Goal: Information Seeking & Learning: Learn about a topic

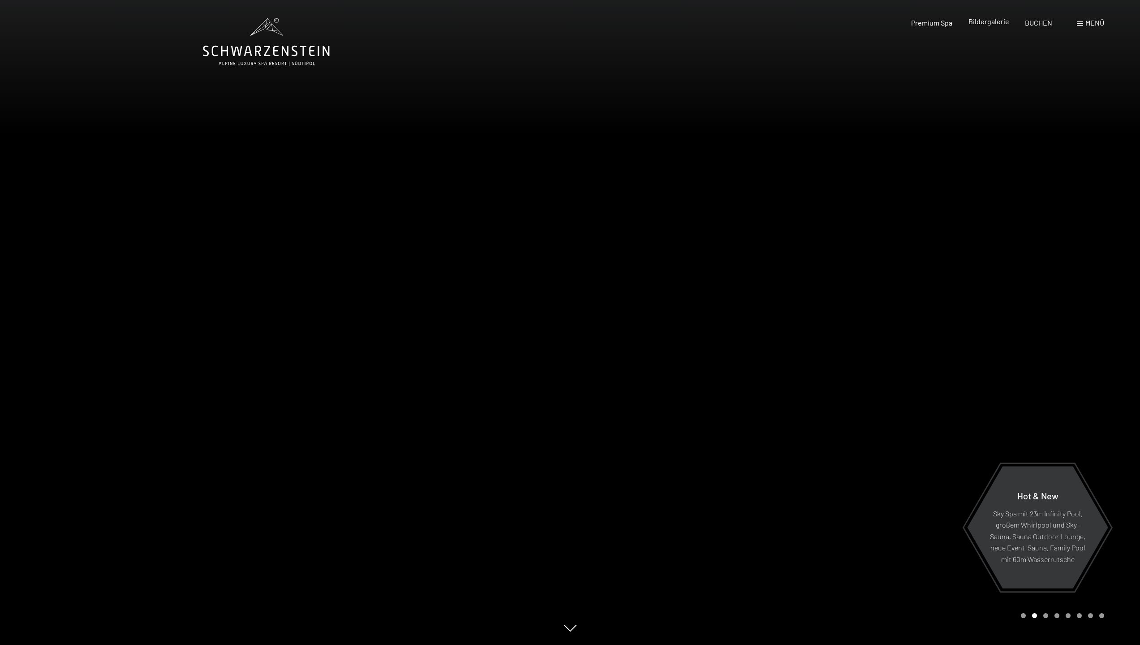
click at [997, 23] on span "Bildergalerie" at bounding box center [988, 21] width 41 height 9
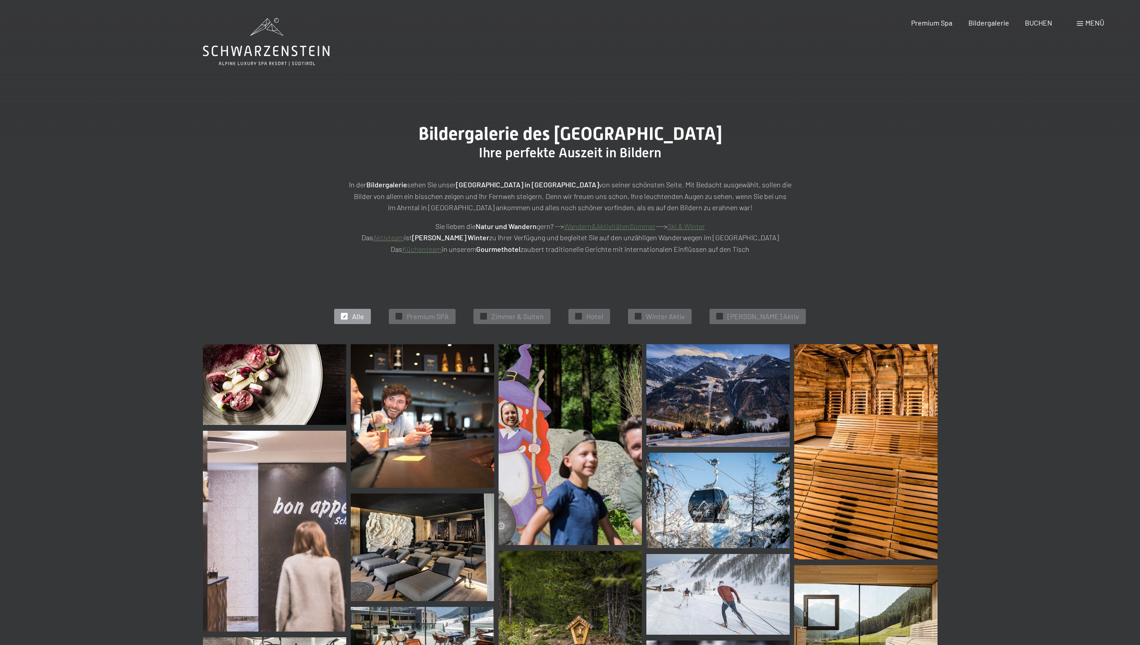
drag, startPoint x: 373, startPoint y: 315, endPoint x: 374, endPoint y: 320, distance: 4.5
click at [364, 315] on span "Alle" at bounding box center [358, 316] width 12 height 10
click at [603, 315] on span "Hotel" at bounding box center [594, 316] width 17 height 10
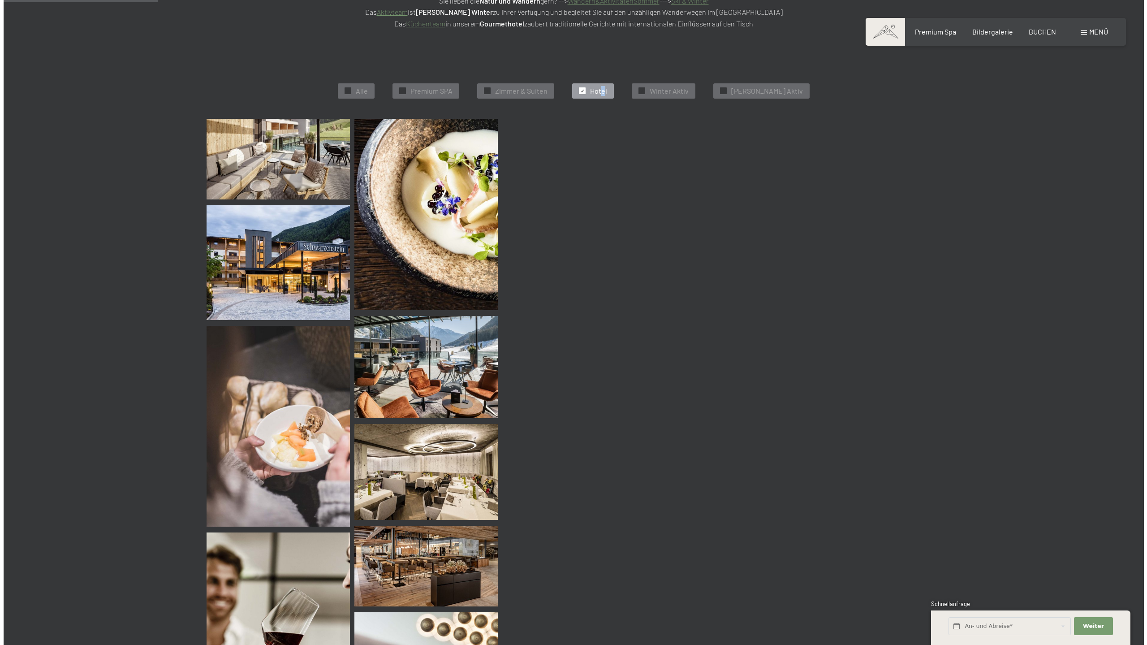
scroll to position [226, 0]
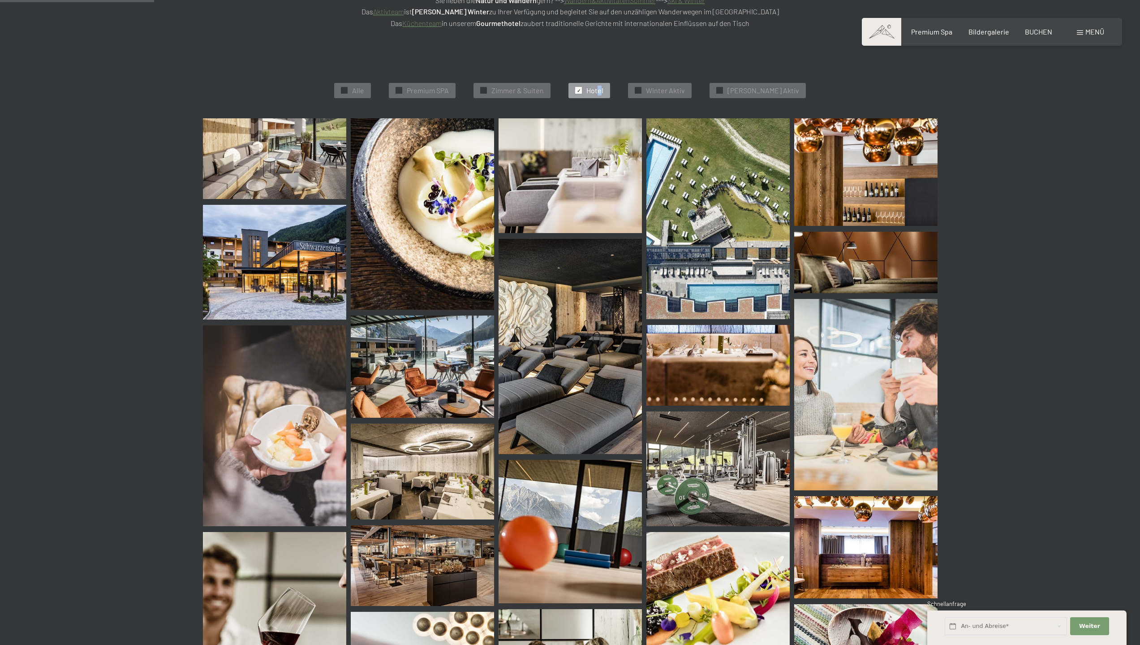
click at [322, 182] on img at bounding box center [274, 158] width 143 height 81
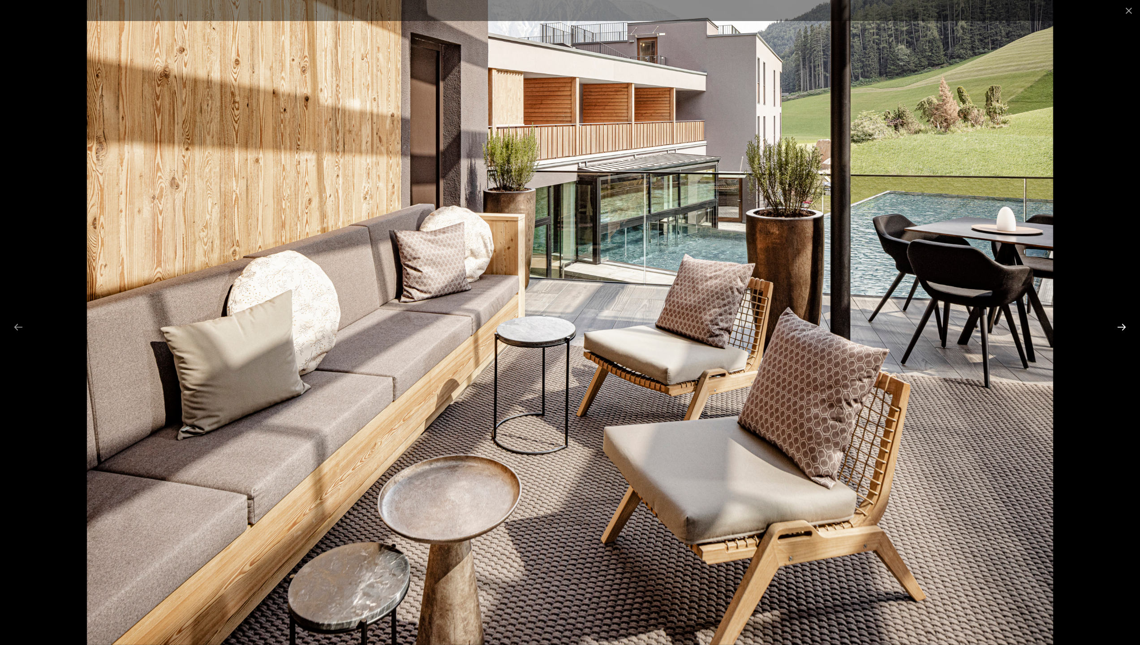
click at [1123, 327] on button "Next slide" at bounding box center [1121, 326] width 19 height 17
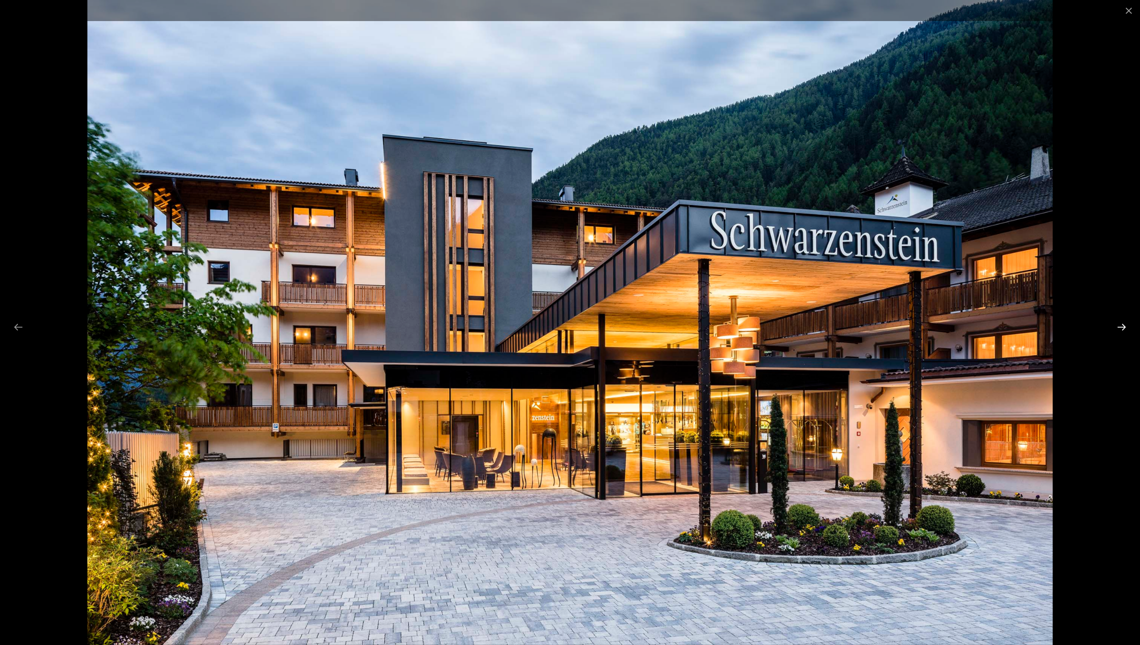
click at [1123, 327] on button "Next slide" at bounding box center [1121, 326] width 19 height 17
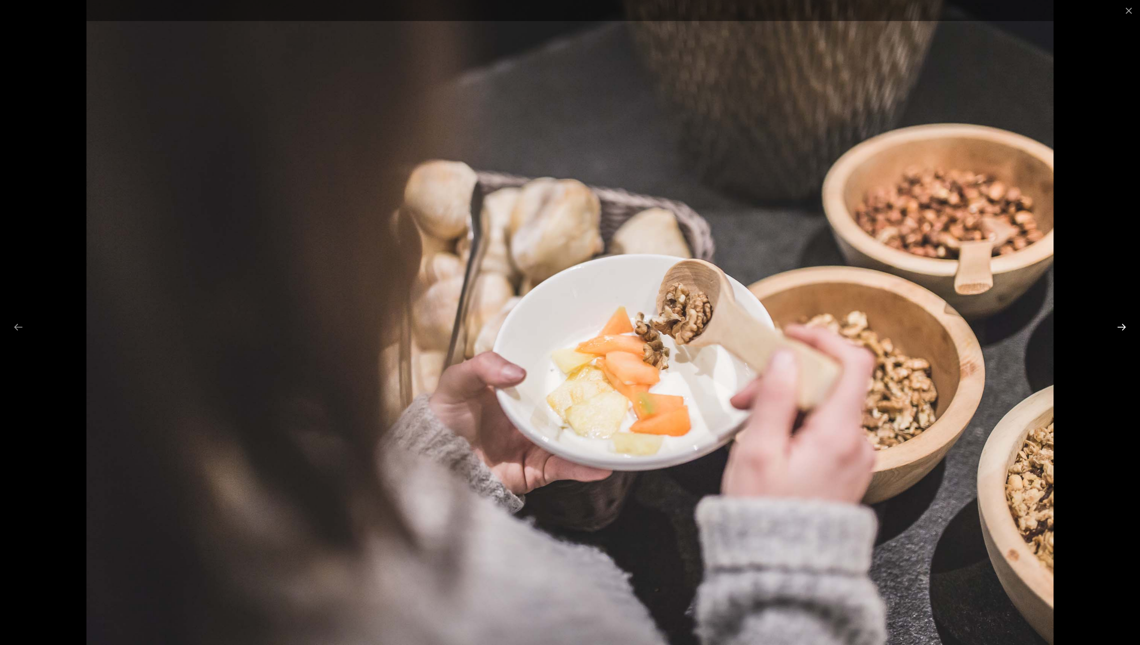
click at [1123, 327] on button "Next slide" at bounding box center [1121, 326] width 19 height 17
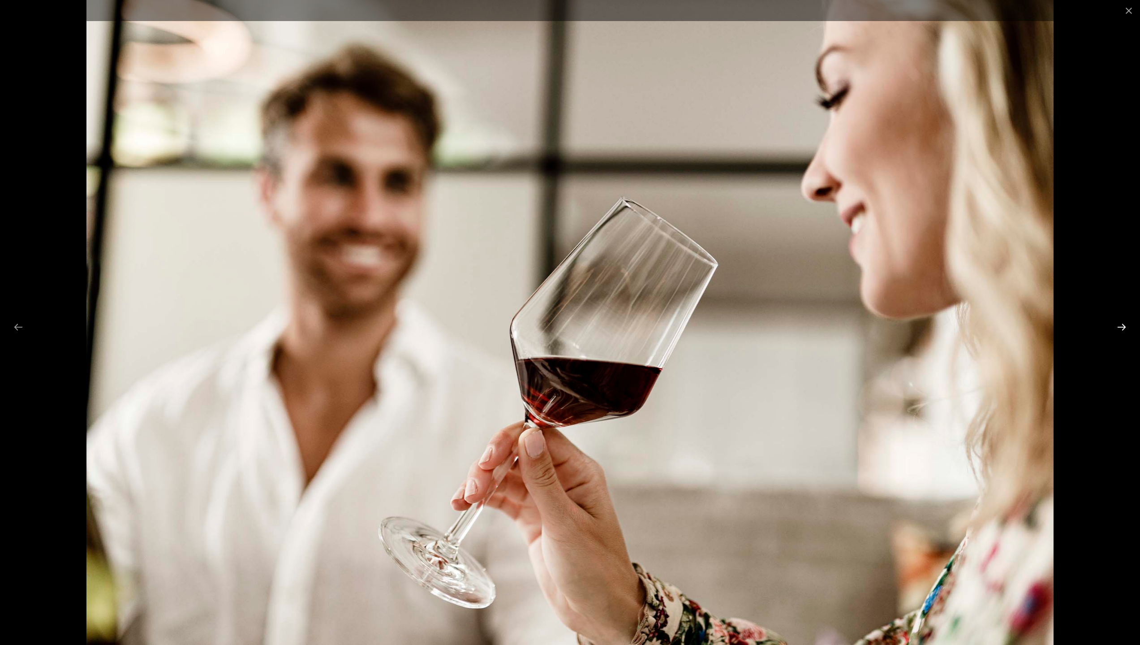
click at [1123, 327] on button "Next slide" at bounding box center [1121, 326] width 19 height 17
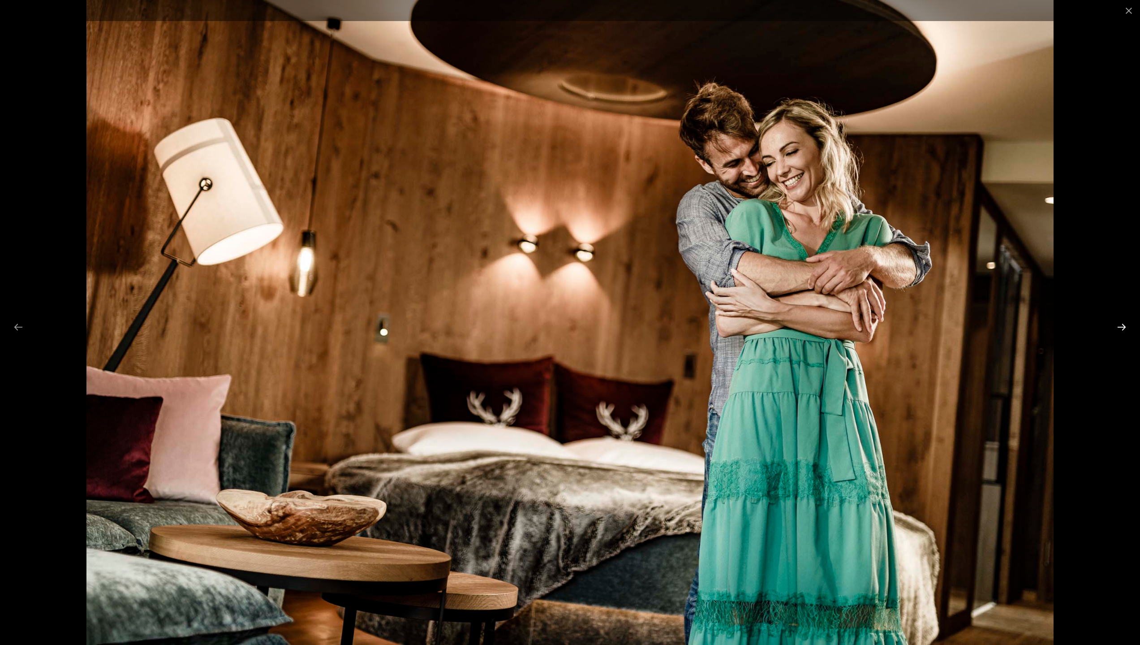
click at [1123, 327] on button "Next slide" at bounding box center [1121, 326] width 19 height 17
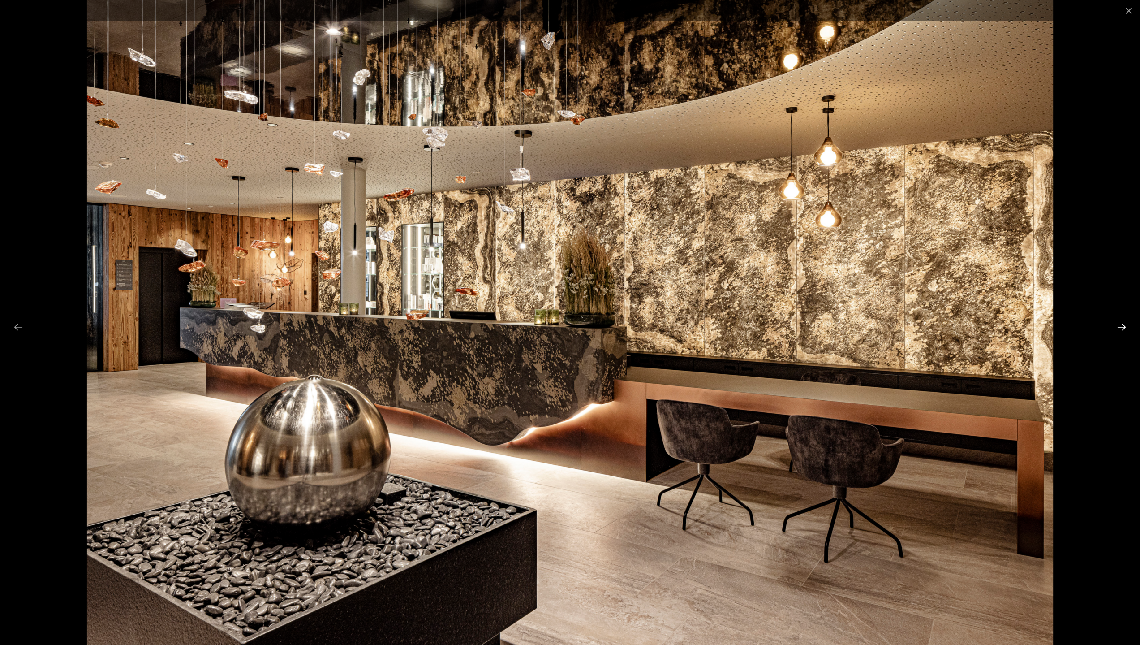
click at [1123, 327] on button "Next slide" at bounding box center [1121, 326] width 19 height 17
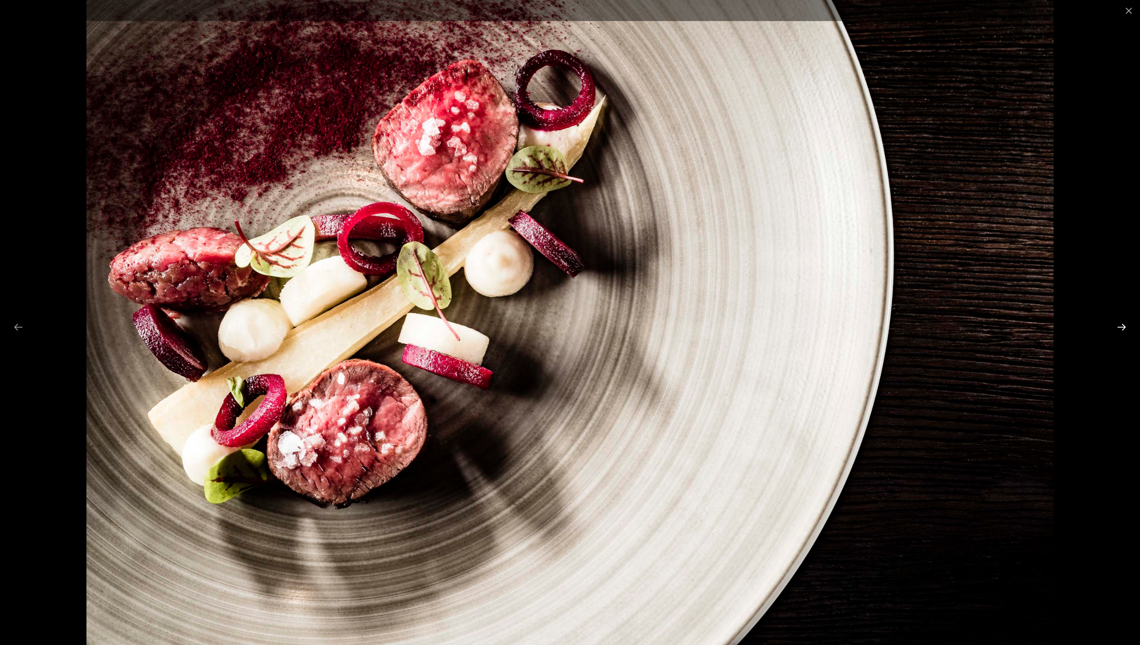
click at [1123, 327] on button "Next slide" at bounding box center [1121, 326] width 19 height 17
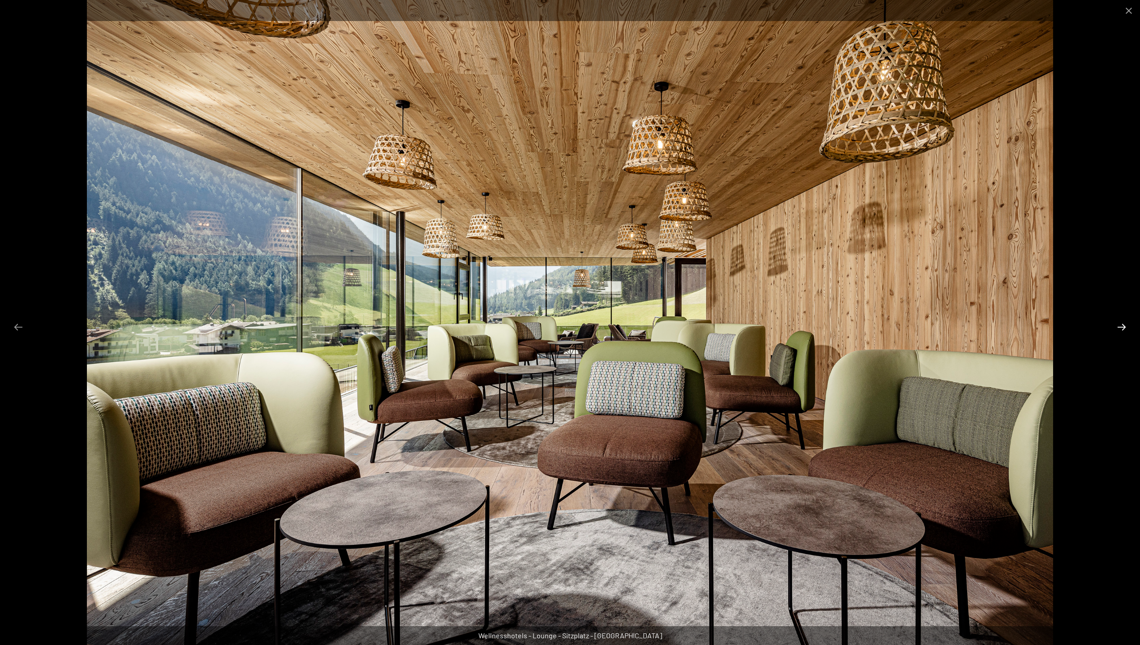
click at [1123, 327] on button "Next slide" at bounding box center [1121, 326] width 19 height 17
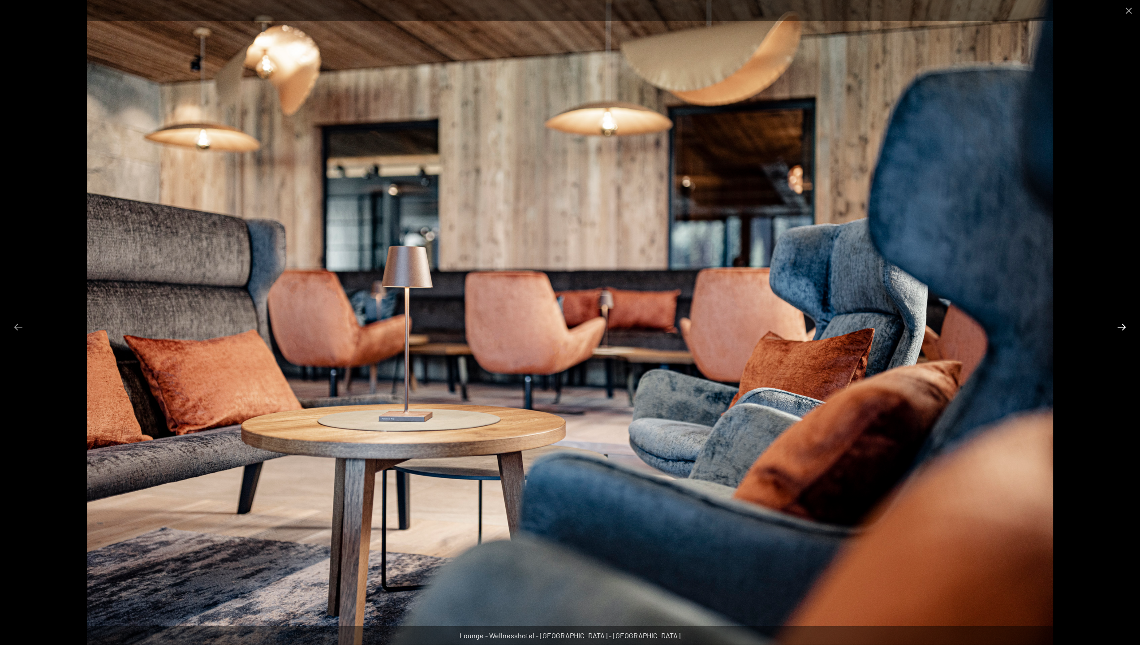
click at [1123, 327] on button "Next slide" at bounding box center [1121, 326] width 19 height 17
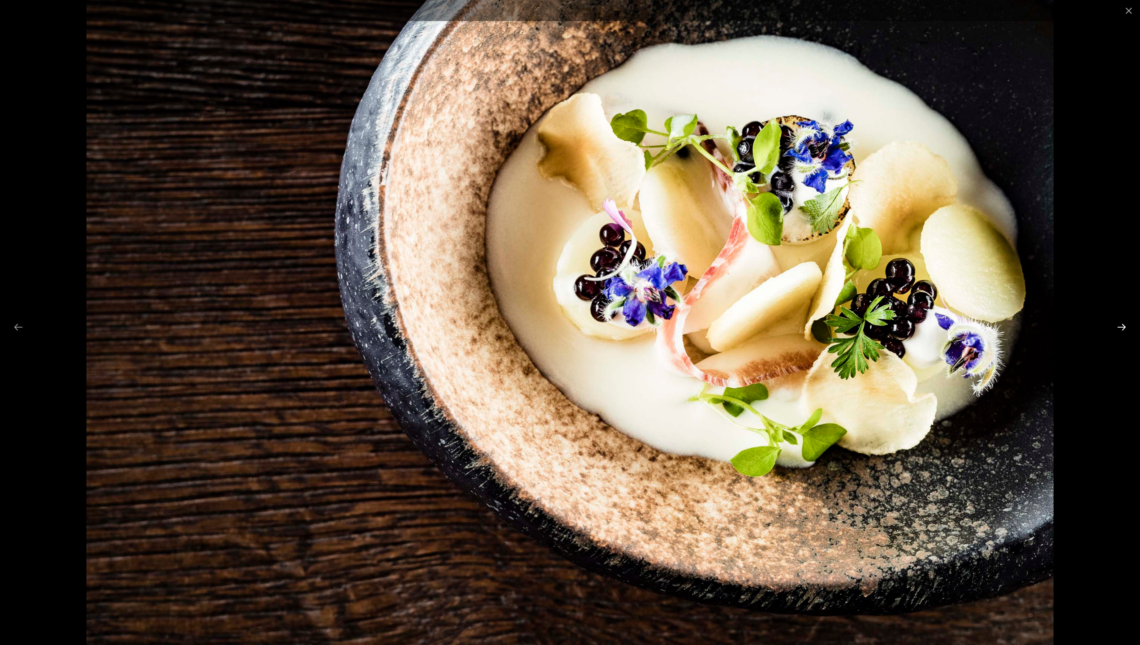
click at [1123, 327] on button "Next slide" at bounding box center [1121, 326] width 19 height 17
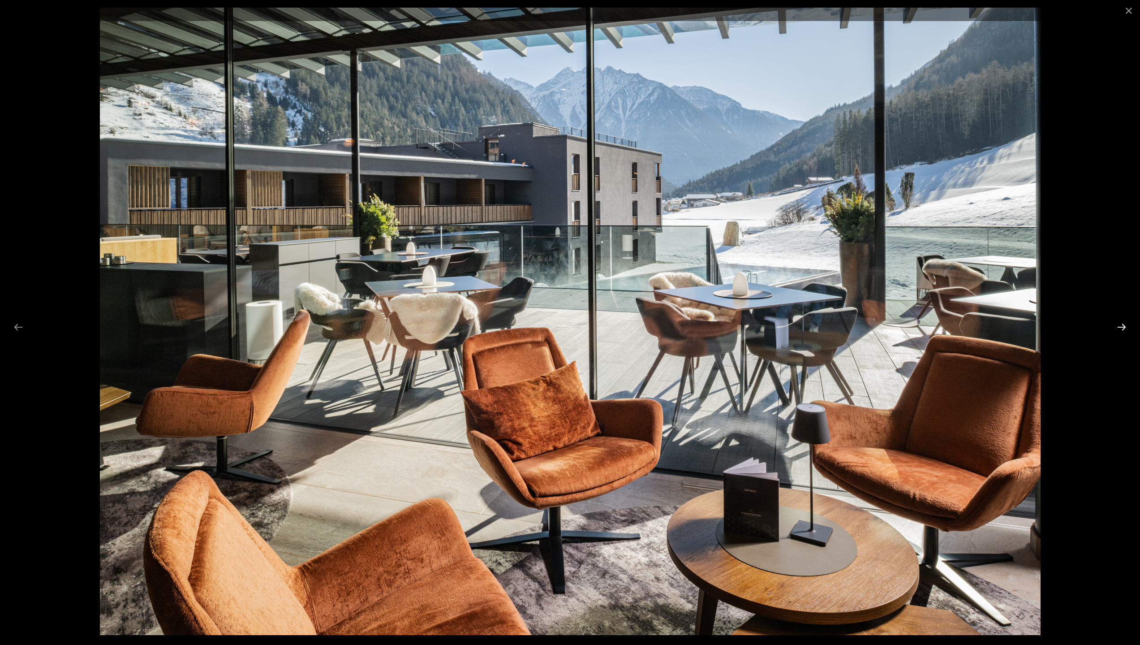
click at [1123, 327] on button "Next slide" at bounding box center [1121, 326] width 19 height 17
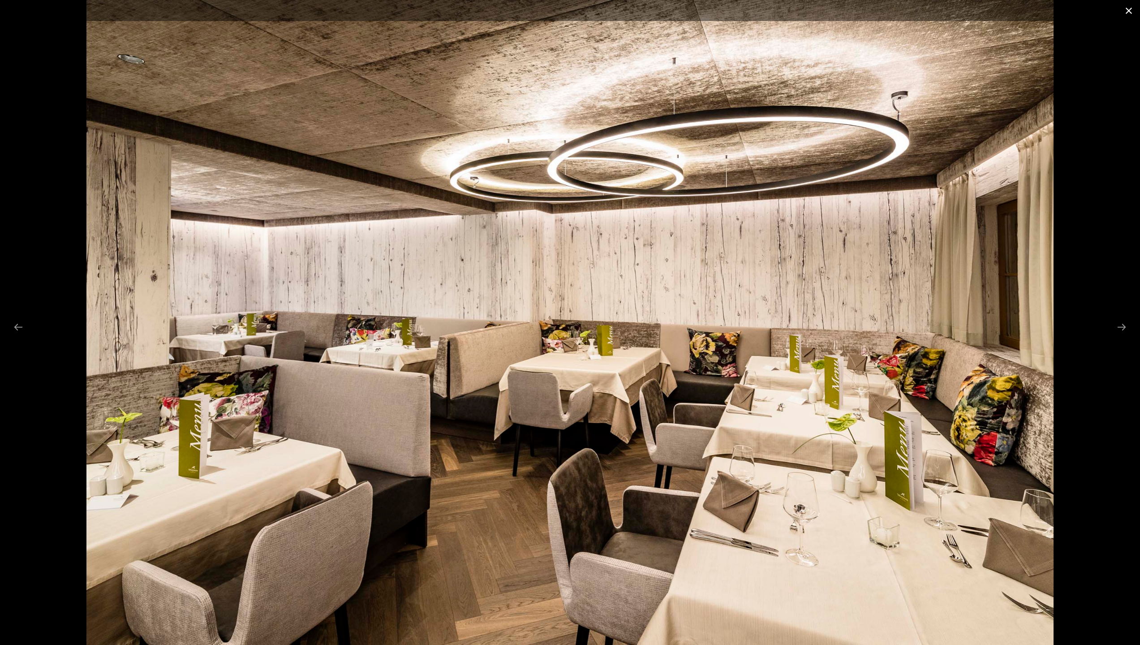
click at [1129, 9] on button "Close gallery" at bounding box center [1129, 10] width 22 height 21
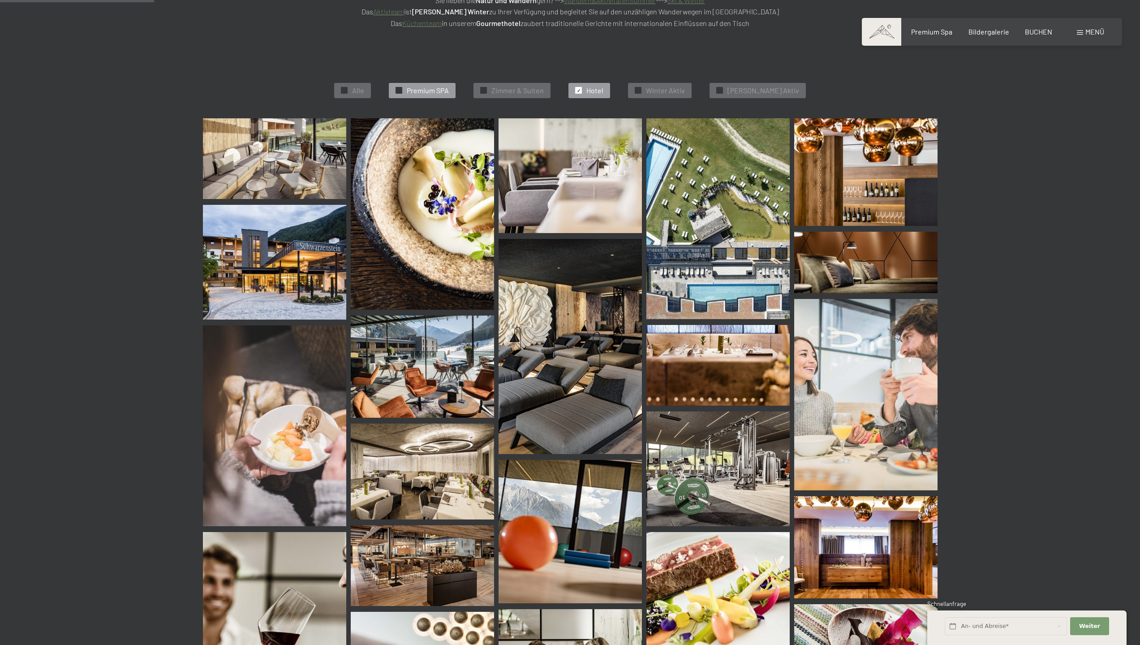
click at [440, 90] on span "Premium SPA" at bounding box center [428, 91] width 42 height 10
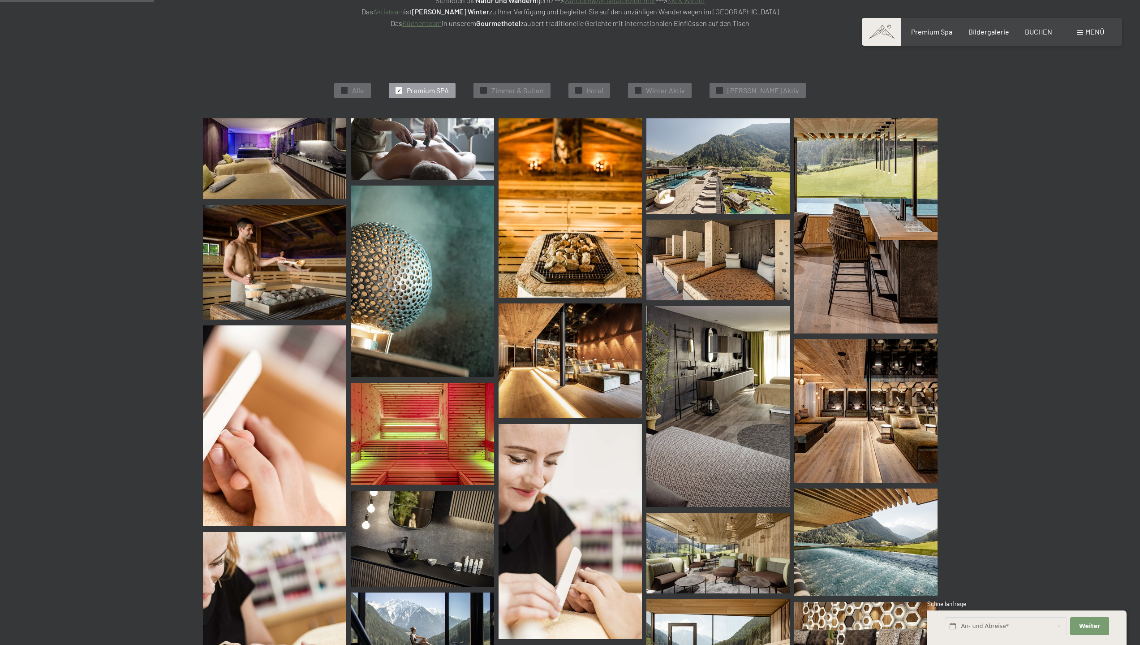
click at [279, 155] on img at bounding box center [274, 158] width 143 height 81
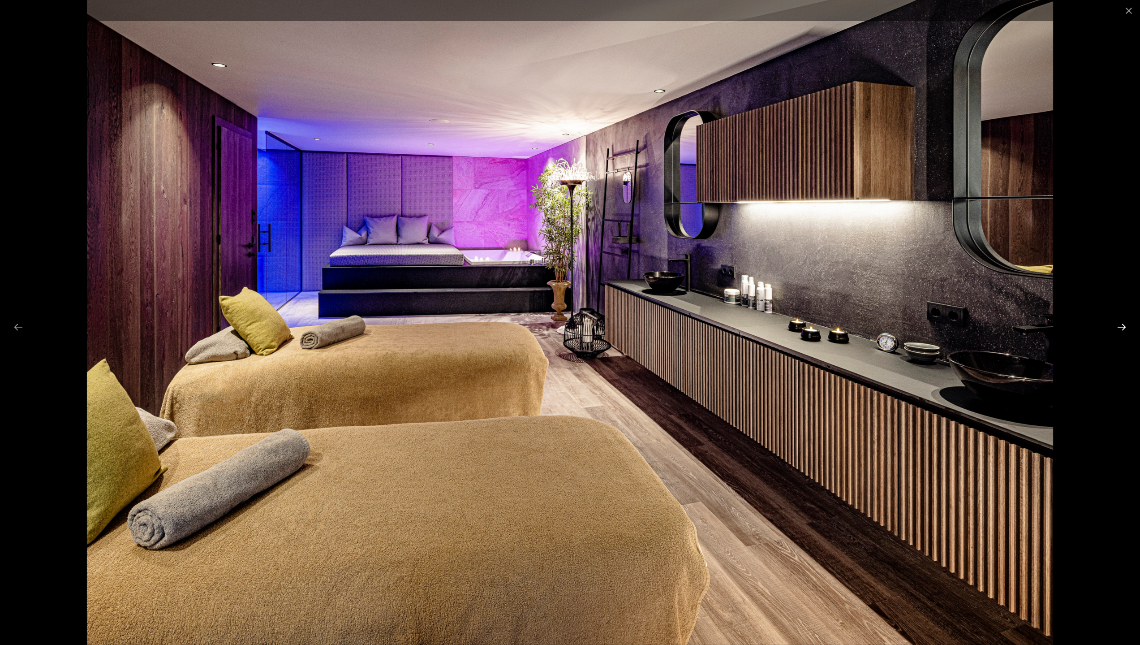
click at [1121, 325] on button "Next slide" at bounding box center [1121, 326] width 19 height 17
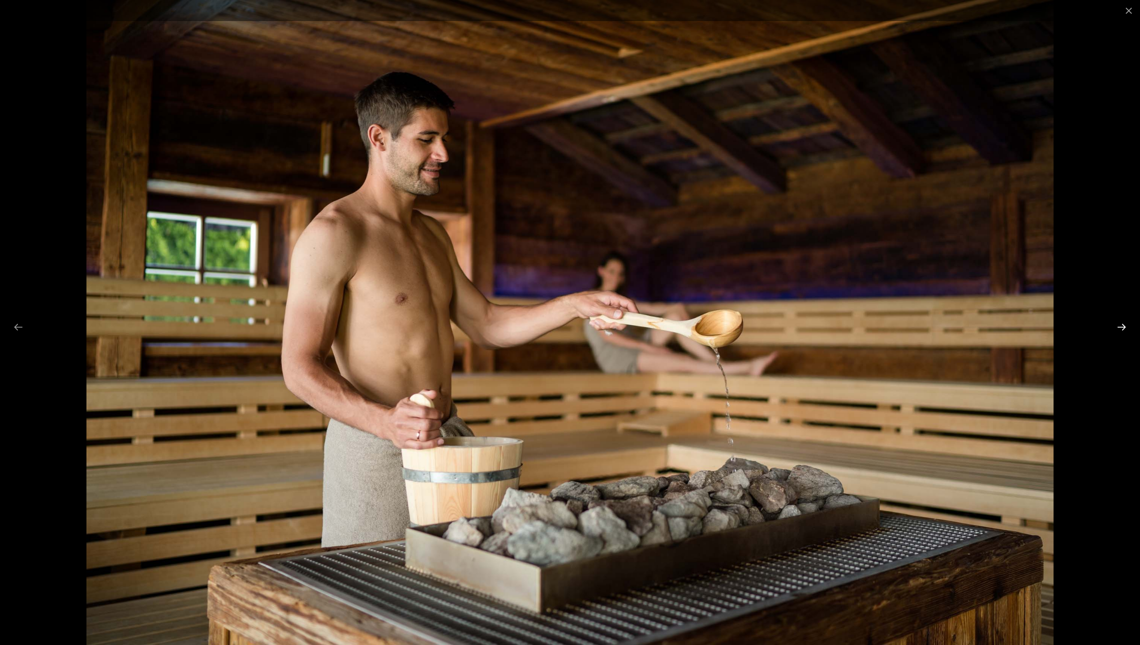
click at [1121, 325] on button "Next slide" at bounding box center [1121, 326] width 19 height 17
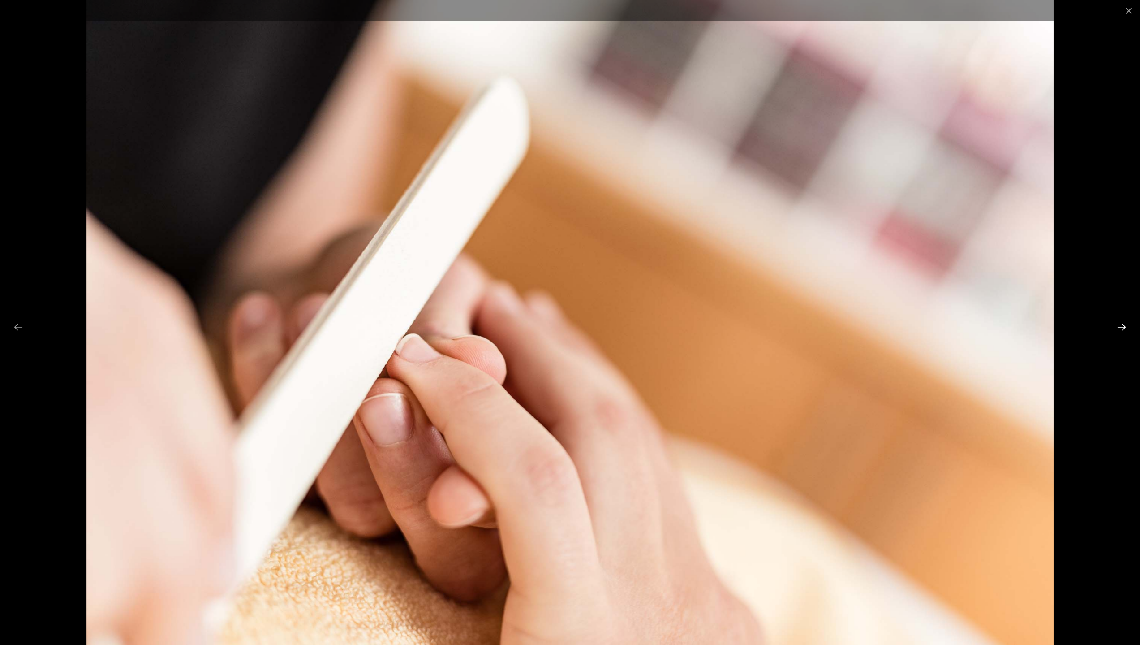
click at [1121, 325] on button "Next slide" at bounding box center [1121, 326] width 19 height 17
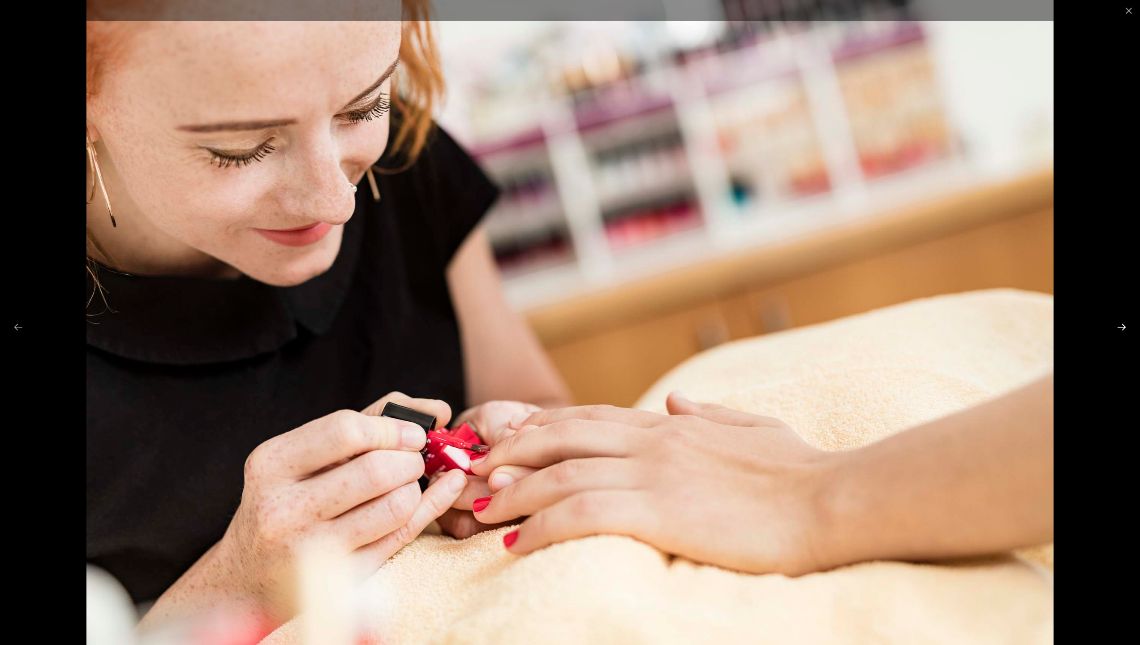
click at [1121, 325] on button "Next slide" at bounding box center [1121, 326] width 19 height 17
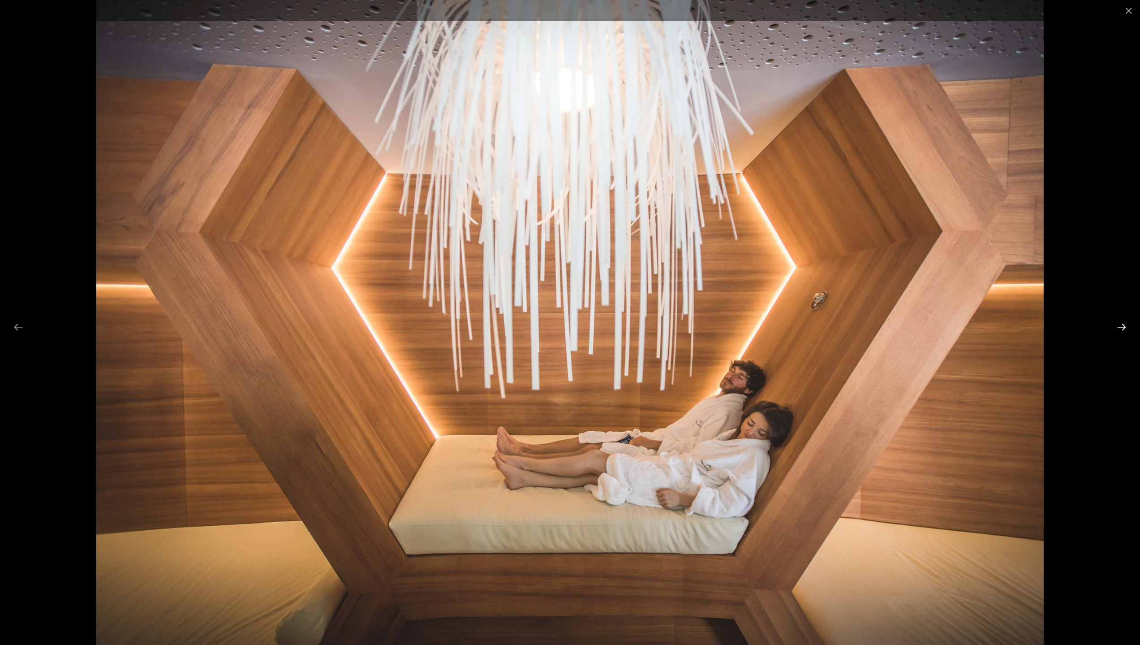
click at [1121, 325] on button "Next slide" at bounding box center [1121, 326] width 19 height 17
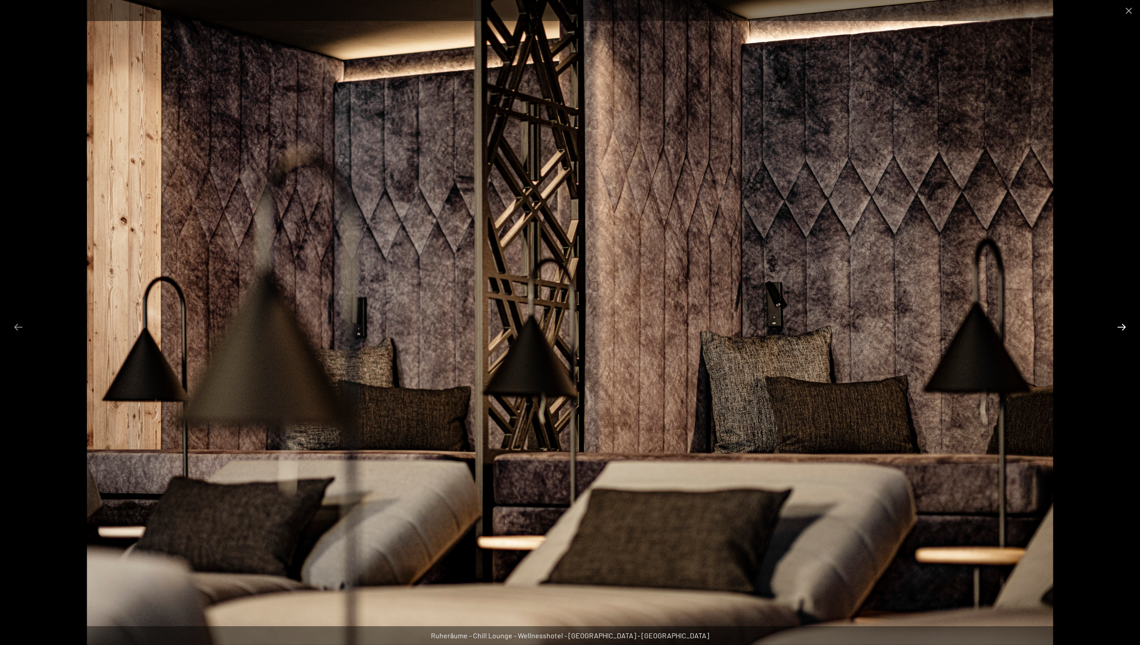
click at [1121, 325] on button "Next slide" at bounding box center [1121, 326] width 19 height 17
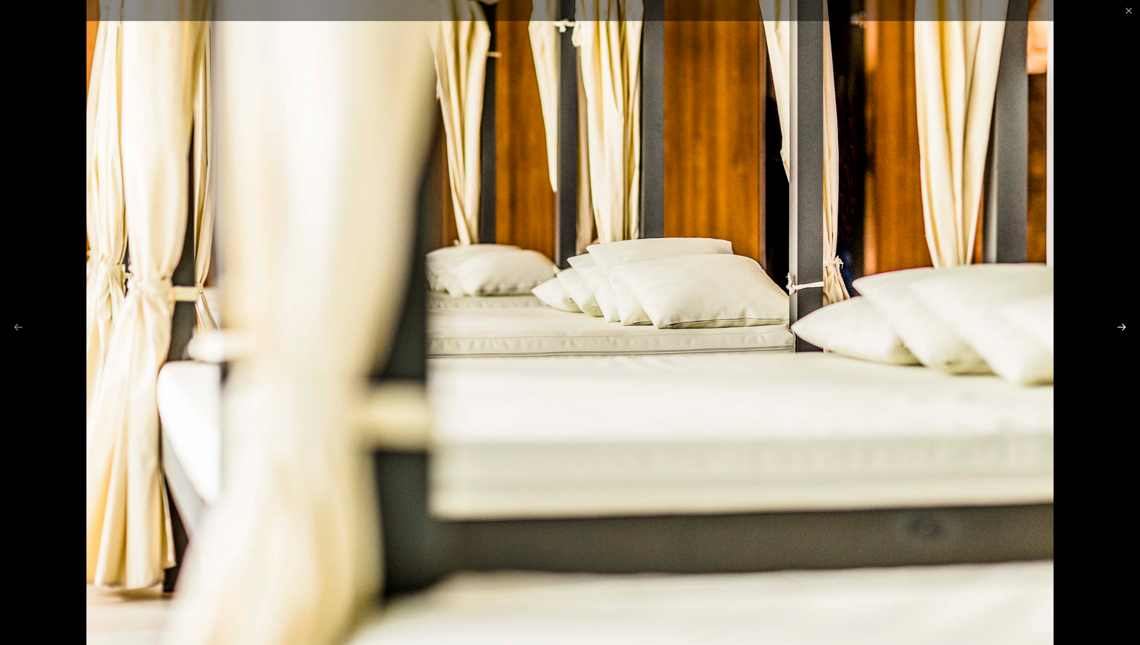
click at [1121, 325] on button "Next slide" at bounding box center [1121, 326] width 19 height 17
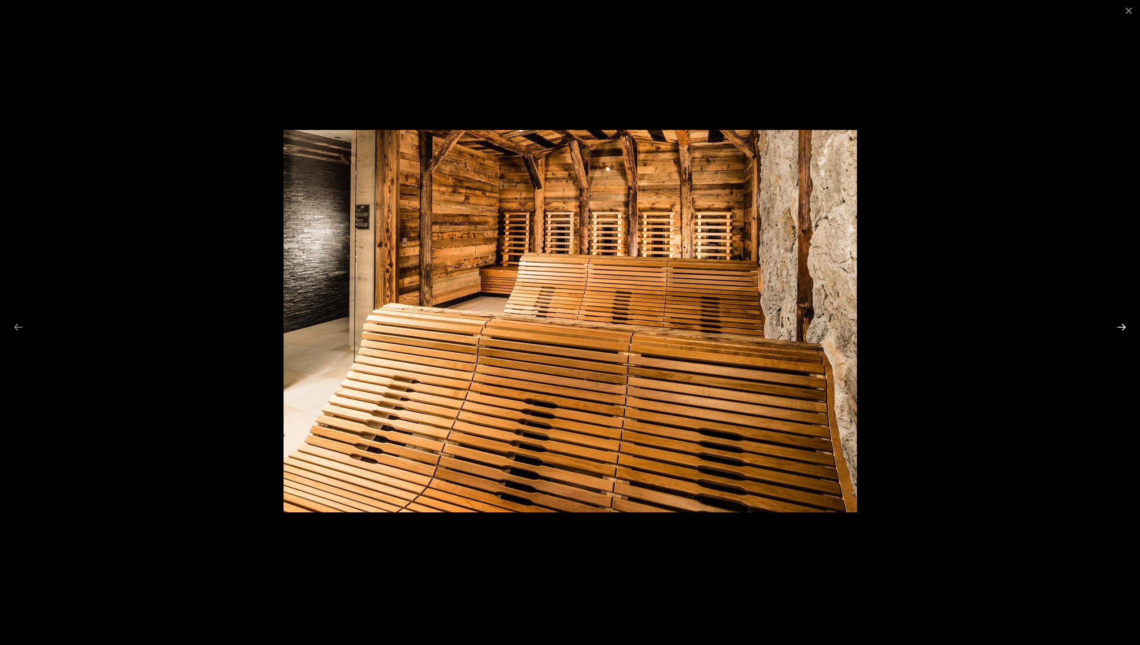
click at [1119, 324] on button "Next slide" at bounding box center [1121, 326] width 19 height 17
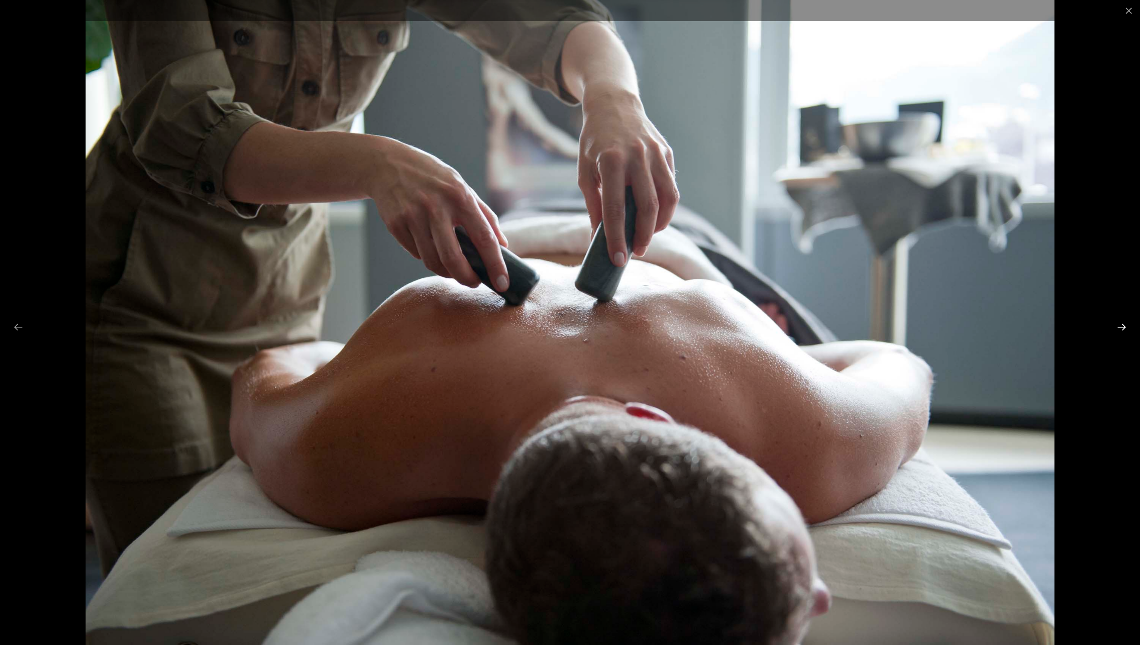
click at [1118, 324] on button "Next slide" at bounding box center [1121, 326] width 19 height 17
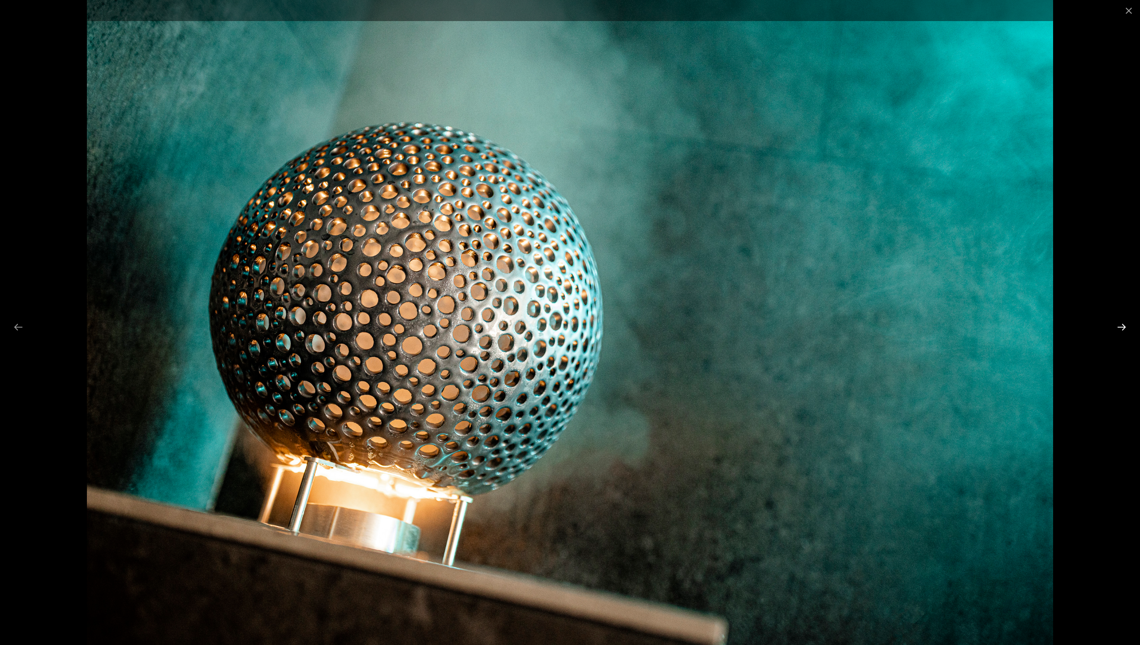
click at [1123, 324] on button "Next slide" at bounding box center [1121, 326] width 19 height 17
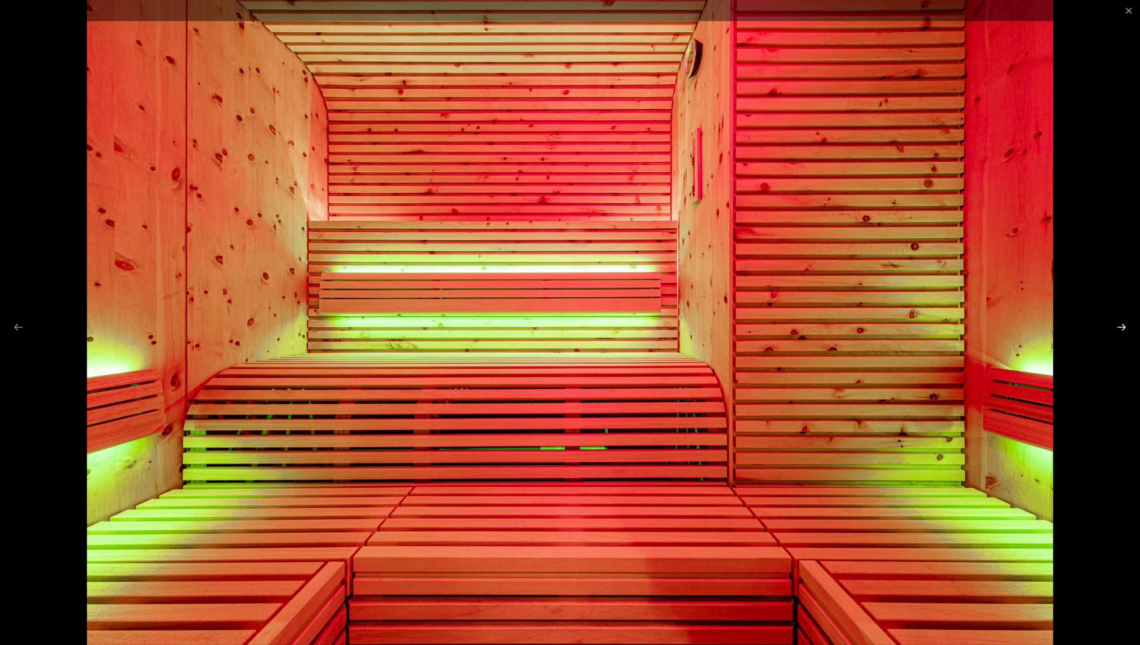
click at [1123, 324] on button "Next slide" at bounding box center [1121, 326] width 19 height 17
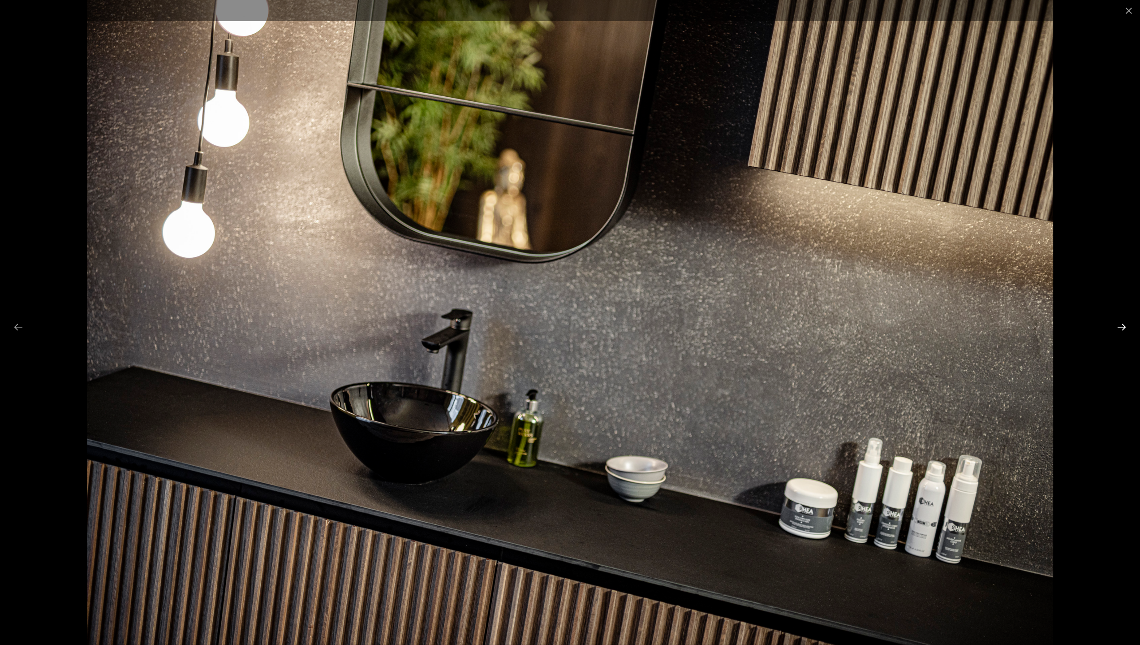
click at [1123, 324] on button "Next slide" at bounding box center [1121, 326] width 19 height 17
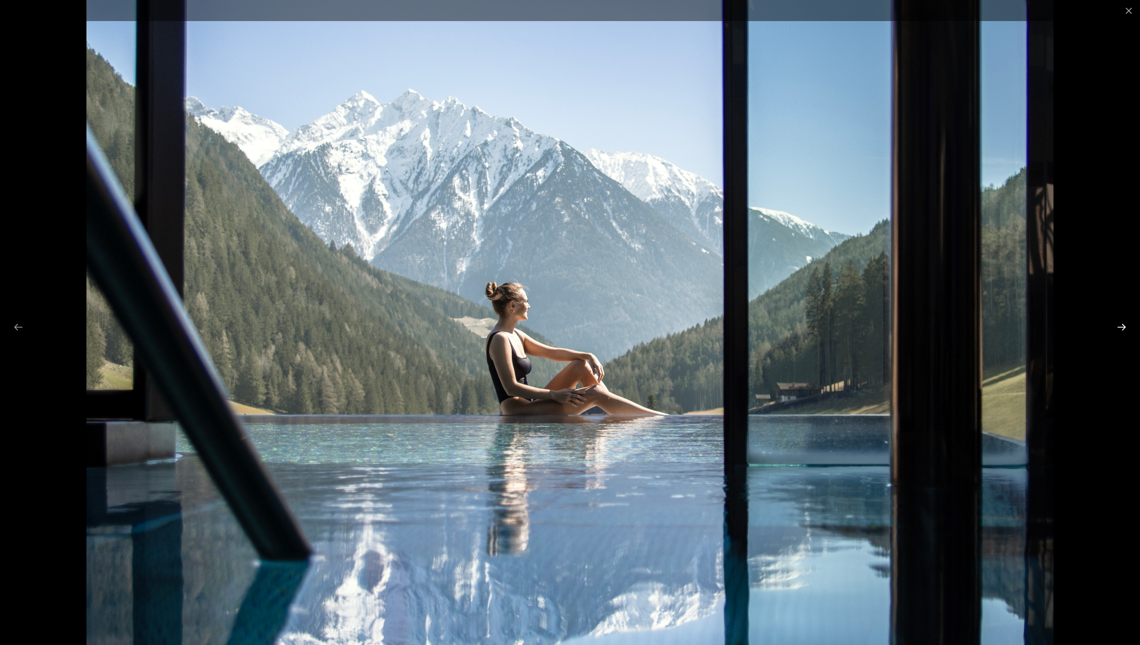
click at [1123, 324] on button "Next slide" at bounding box center [1121, 326] width 19 height 17
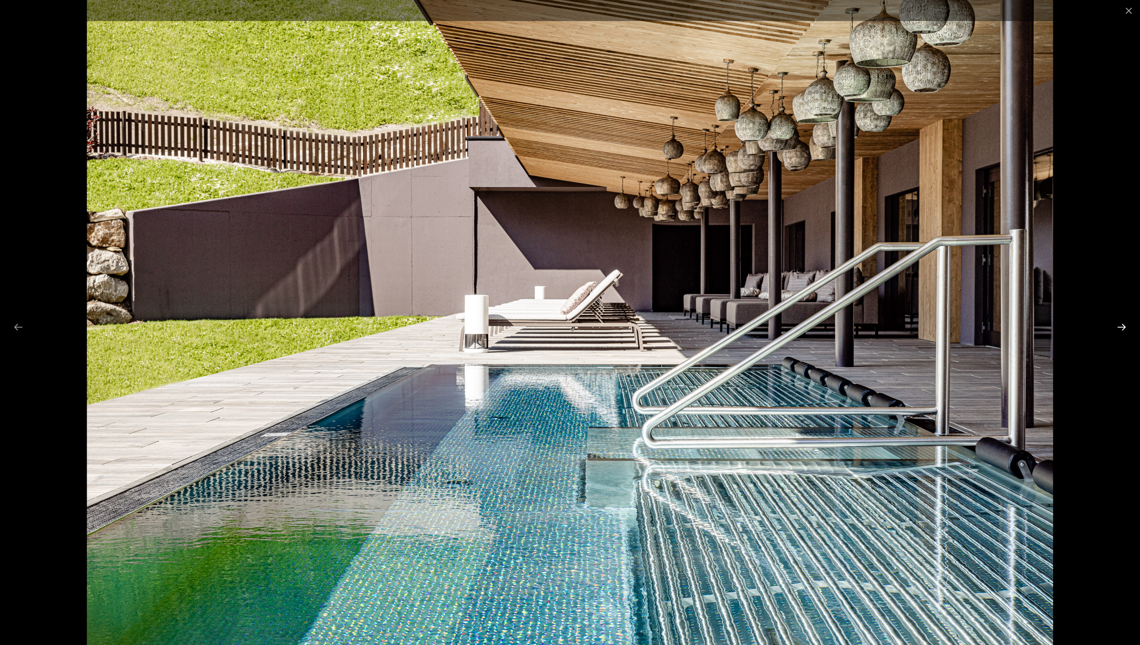
click at [1123, 324] on button "Next slide" at bounding box center [1121, 326] width 19 height 17
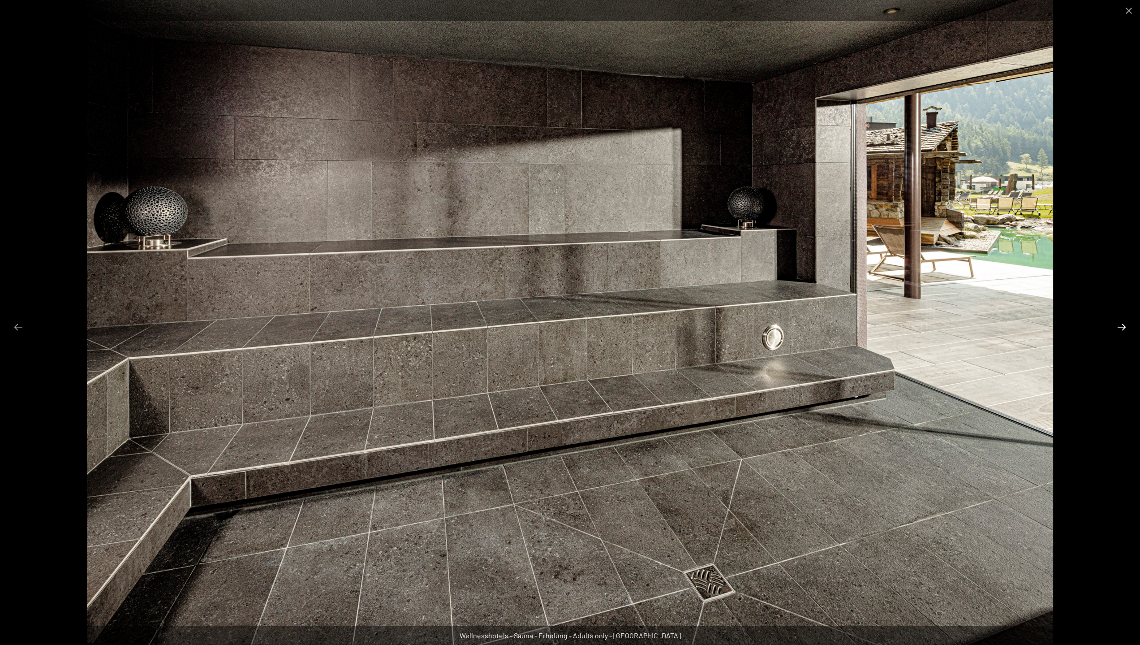
click at [1123, 324] on button "Next slide" at bounding box center [1121, 326] width 19 height 17
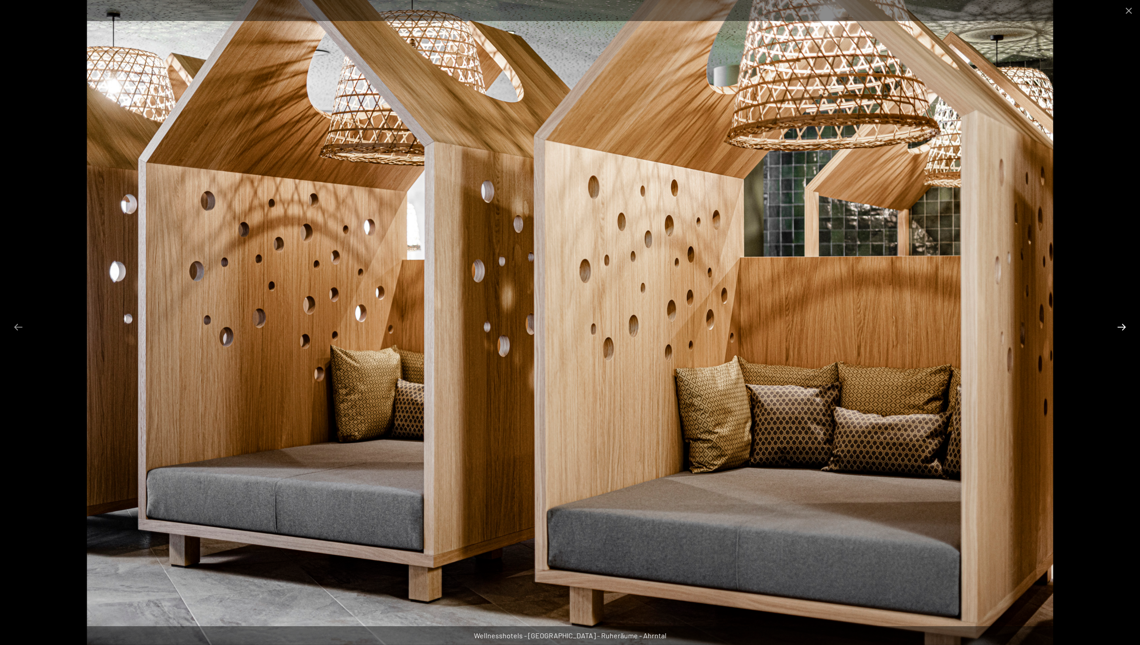
click at [1123, 324] on button "Next slide" at bounding box center [1121, 326] width 19 height 17
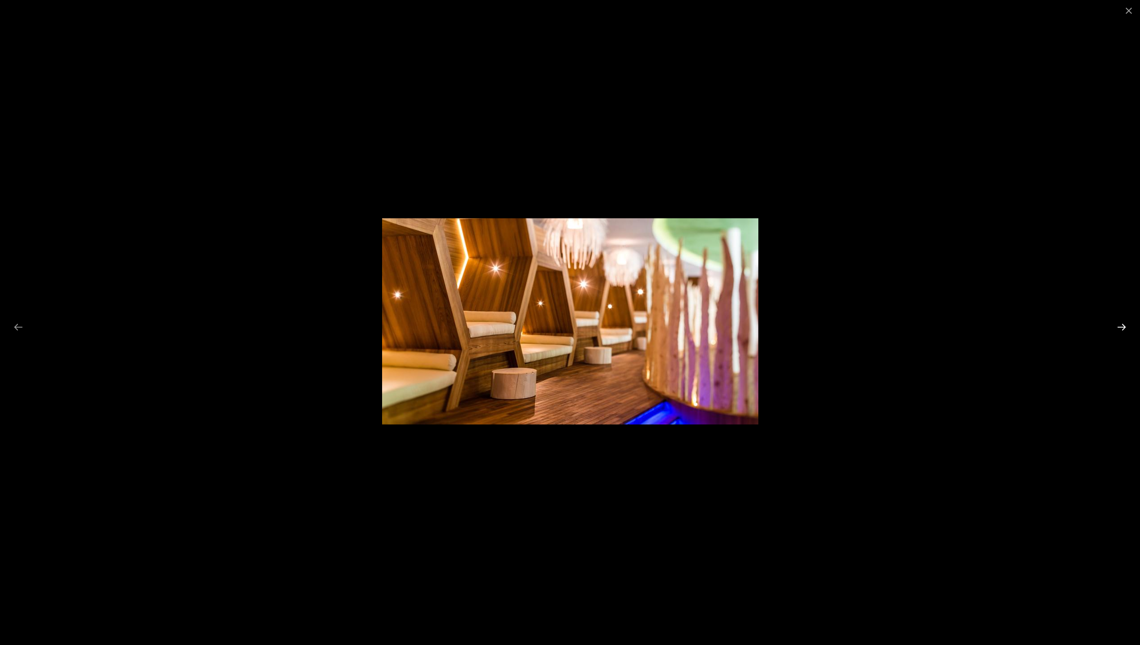
click at [1123, 324] on button "Next slide" at bounding box center [1121, 326] width 19 height 17
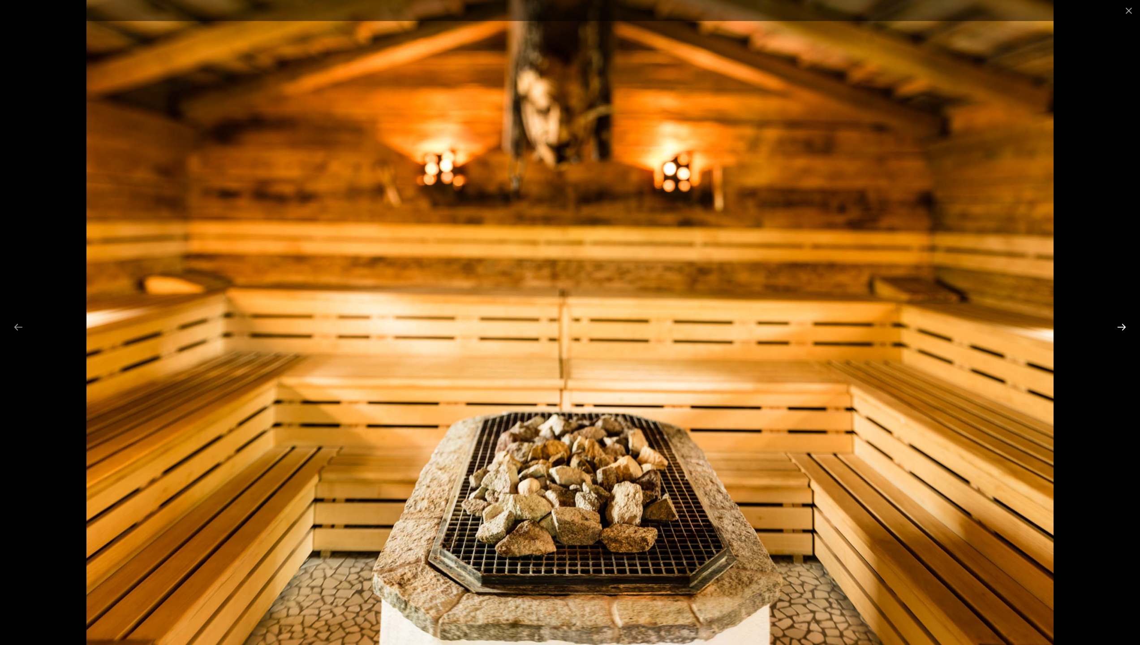
click at [1123, 324] on button "Next slide" at bounding box center [1121, 326] width 19 height 17
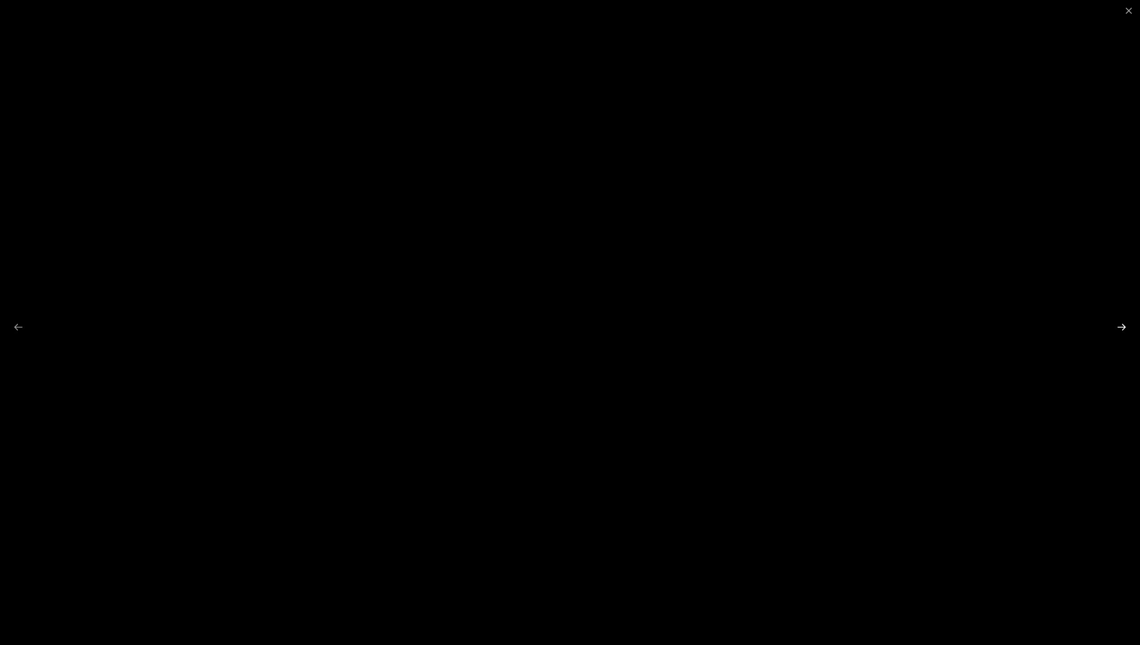
click at [1123, 324] on button "Next slide" at bounding box center [1121, 326] width 19 height 17
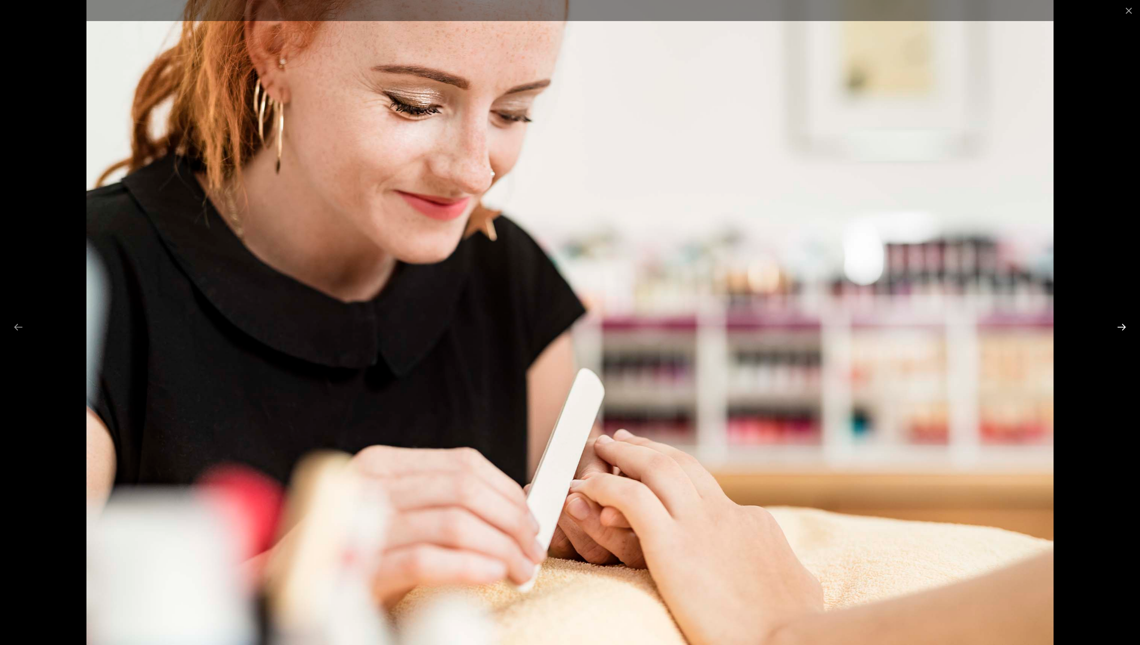
click at [1123, 324] on button "Next slide" at bounding box center [1121, 326] width 19 height 17
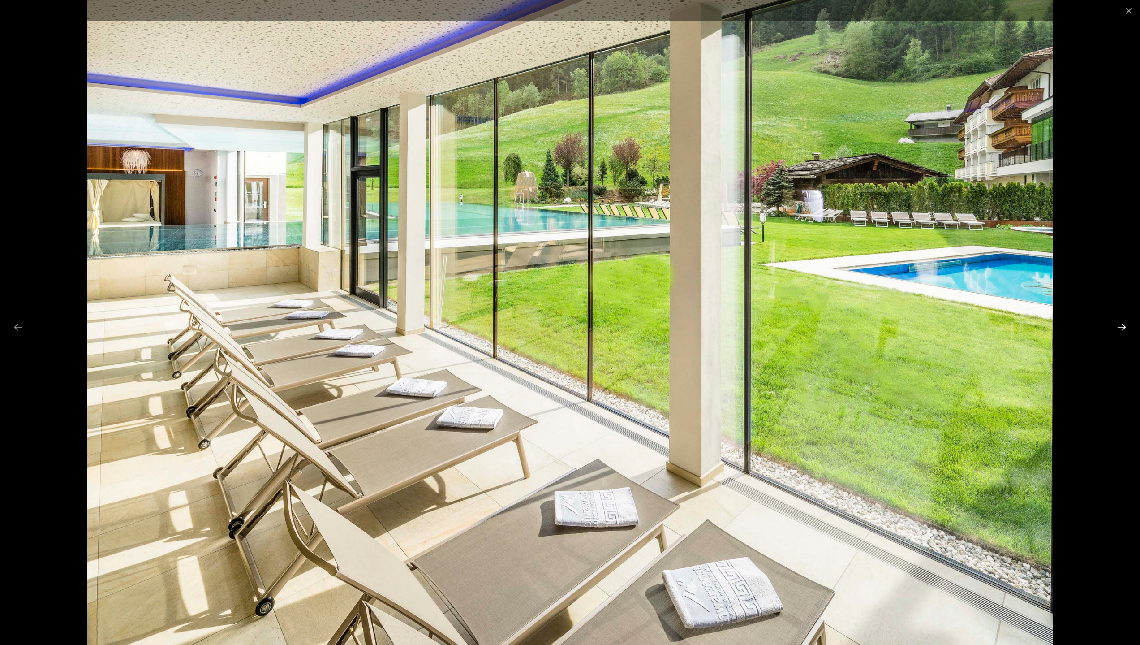
click at [1123, 324] on button "Next slide" at bounding box center [1121, 326] width 19 height 17
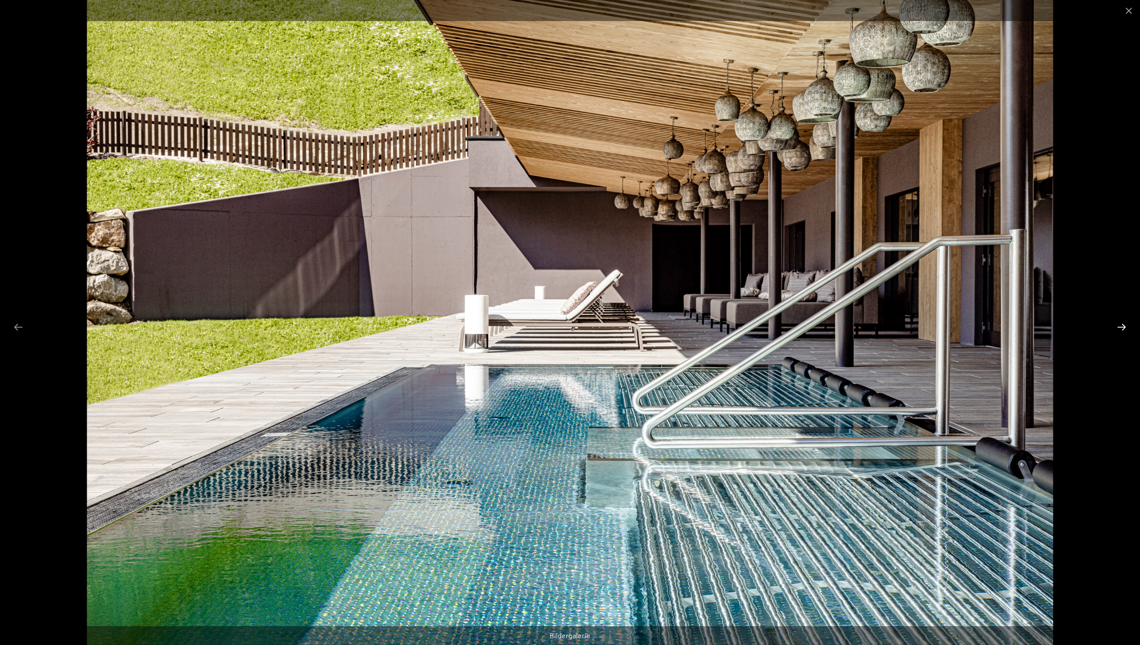
click at [1123, 324] on button "Next slide" at bounding box center [1121, 326] width 19 height 17
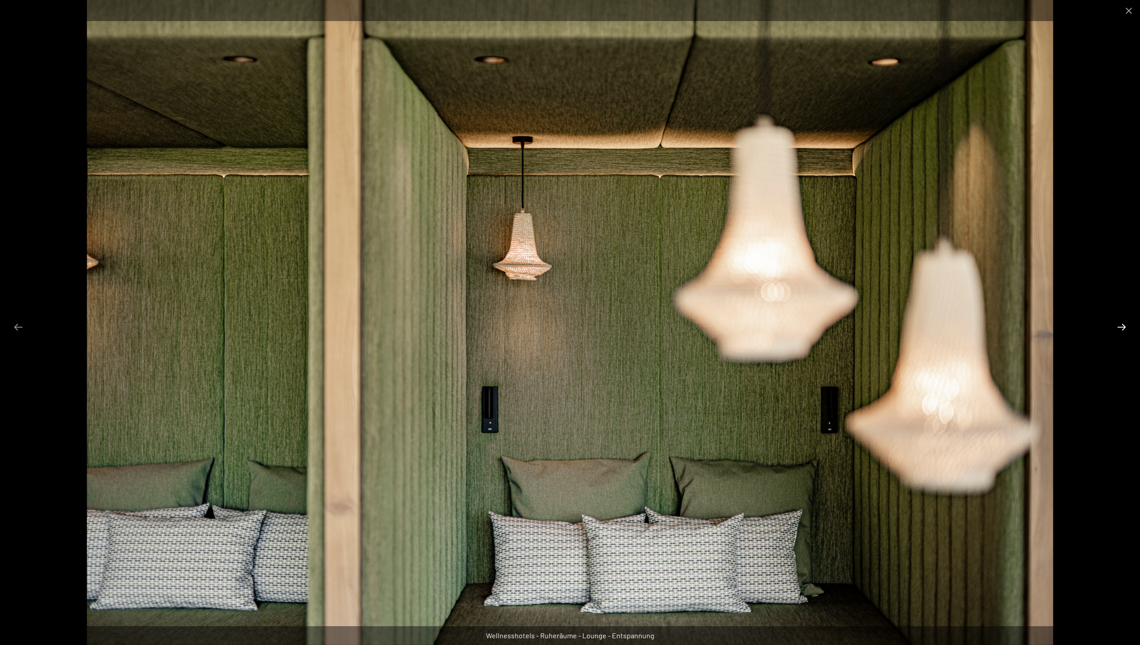
click at [1123, 324] on button "Next slide" at bounding box center [1121, 326] width 19 height 17
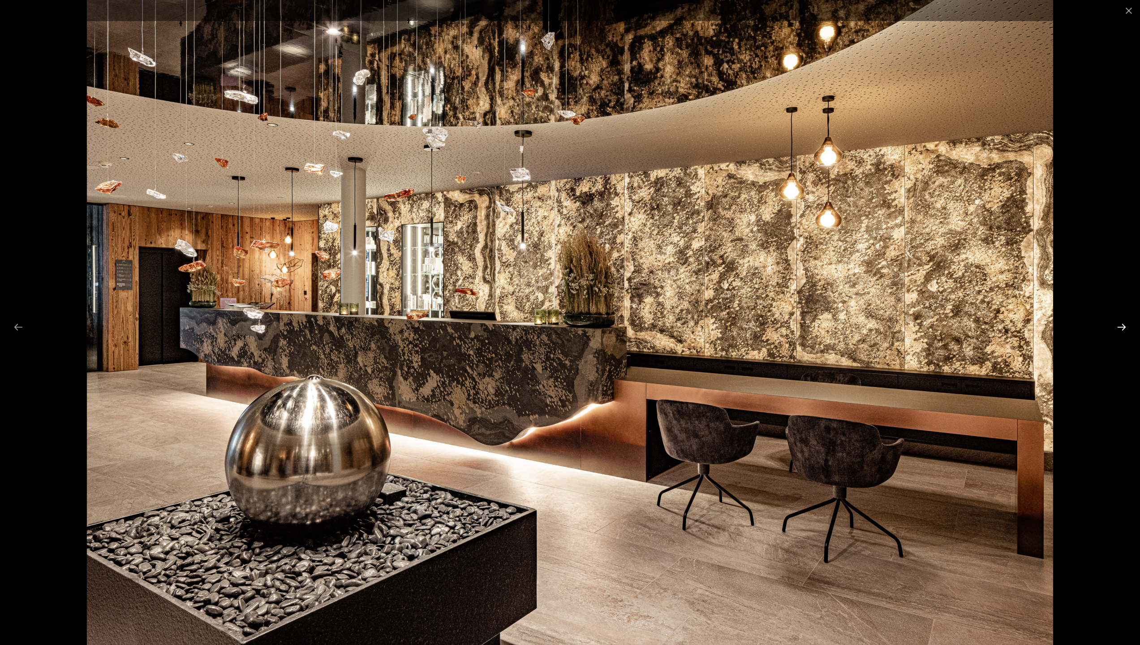
click at [1123, 324] on button "Next slide" at bounding box center [1121, 326] width 19 height 17
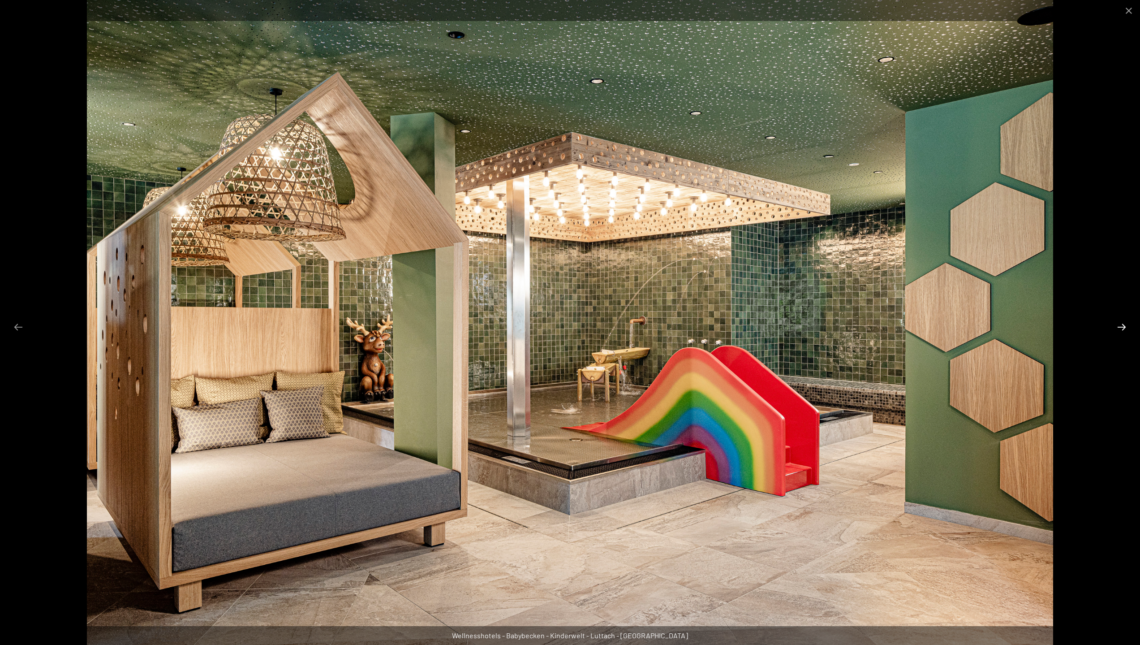
click at [1121, 328] on button "Next slide" at bounding box center [1121, 326] width 19 height 17
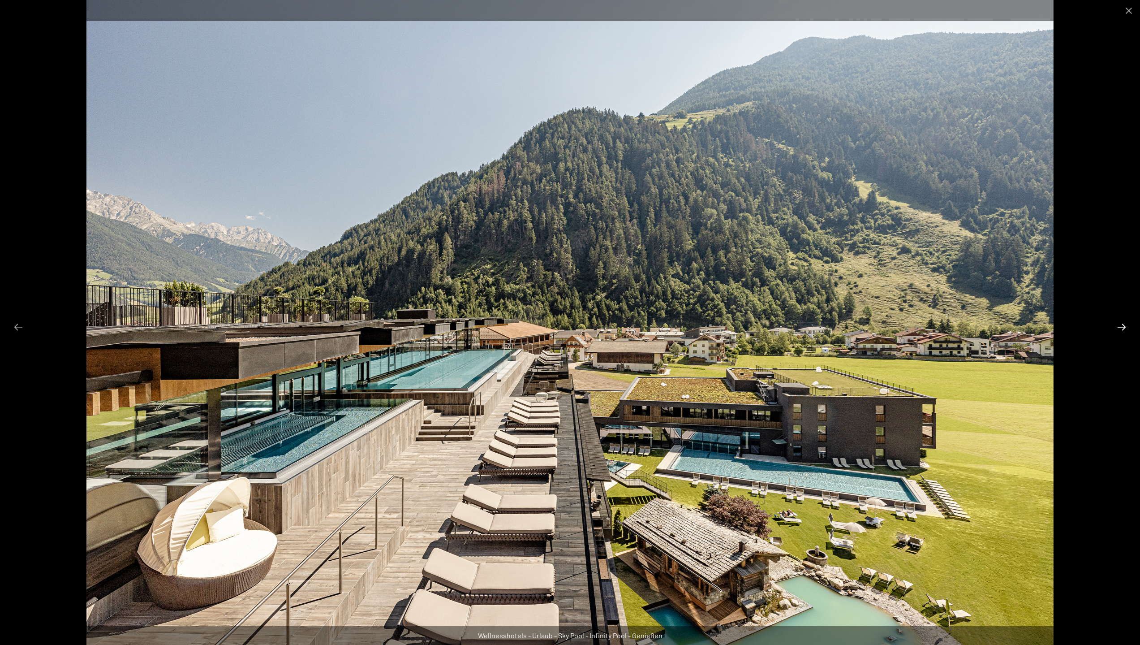
click at [1121, 328] on button "Next slide" at bounding box center [1121, 326] width 19 height 17
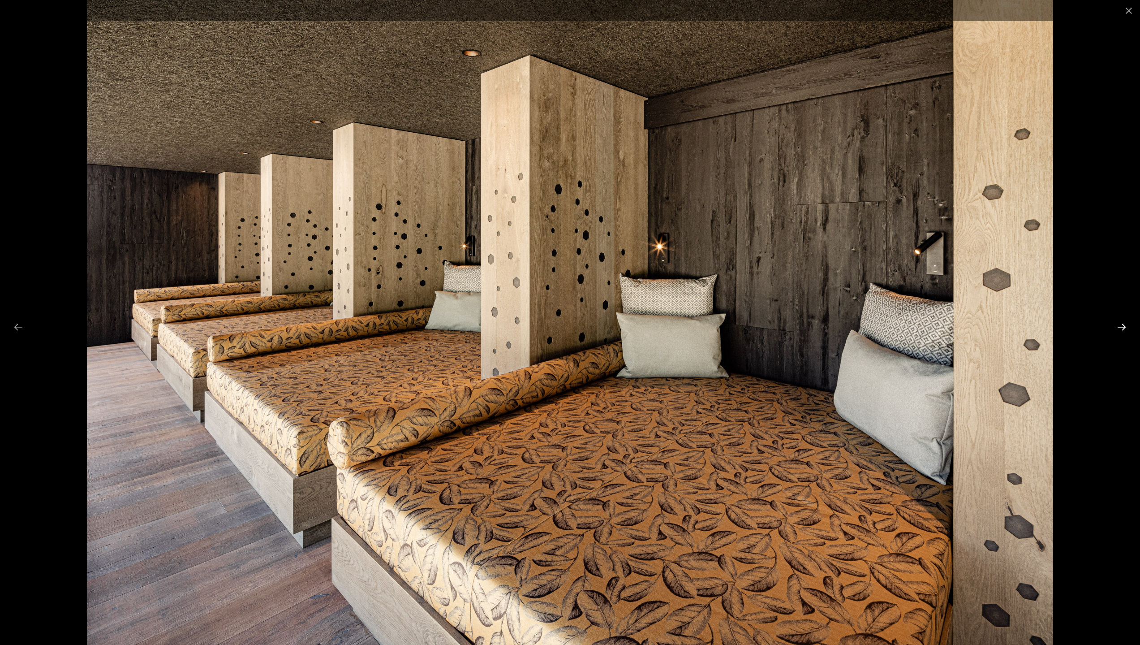
click at [1121, 328] on button "Next slide" at bounding box center [1121, 326] width 19 height 17
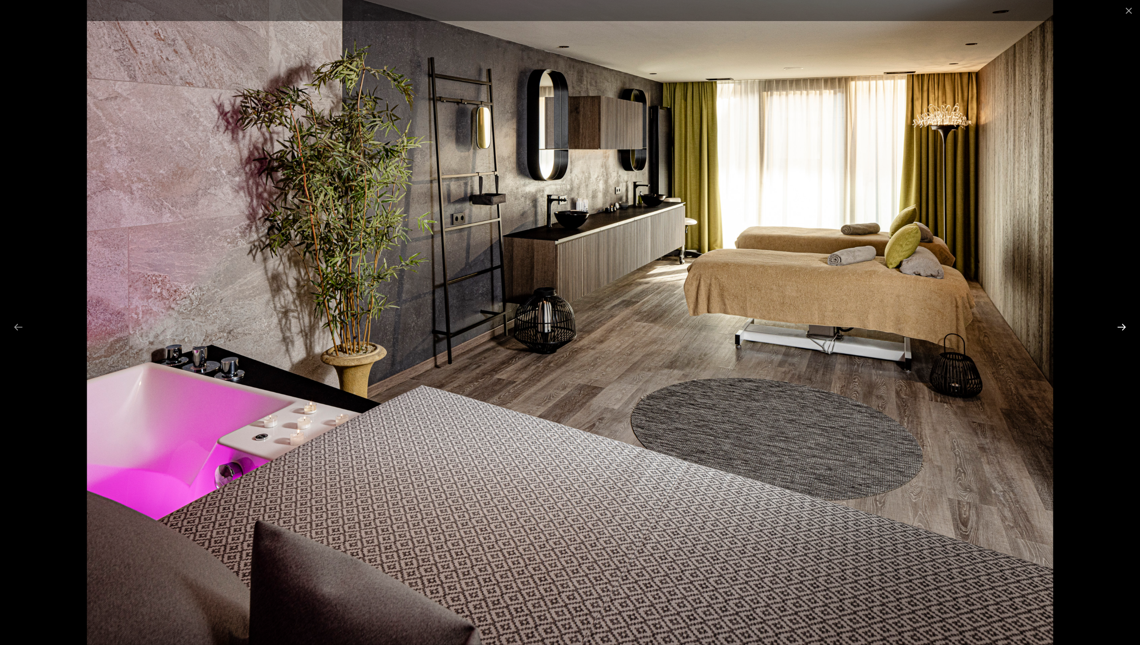
click at [1121, 328] on button "Next slide" at bounding box center [1121, 326] width 19 height 17
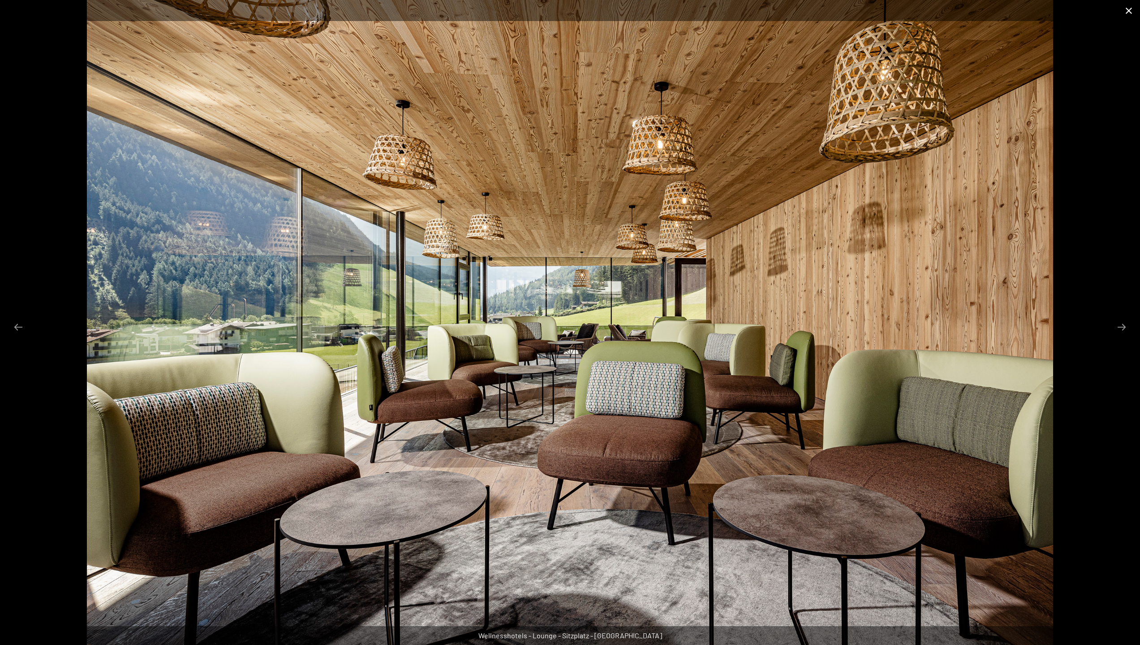
click at [1132, 8] on button "Close gallery" at bounding box center [1129, 10] width 22 height 21
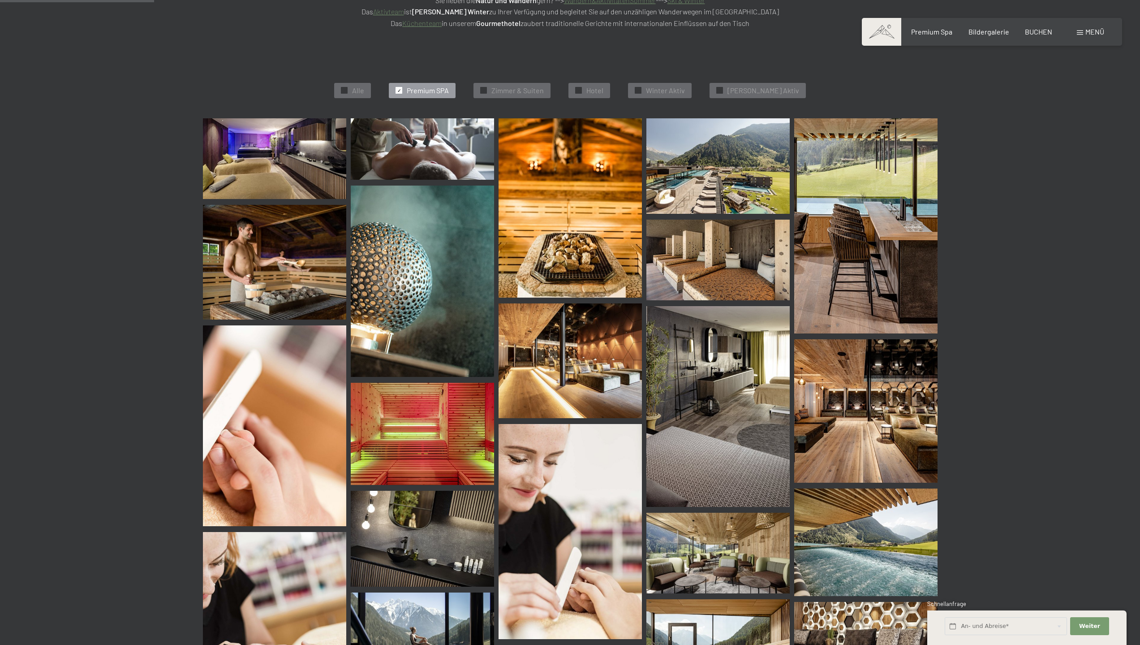
click at [1081, 34] on span at bounding box center [1080, 32] width 6 height 4
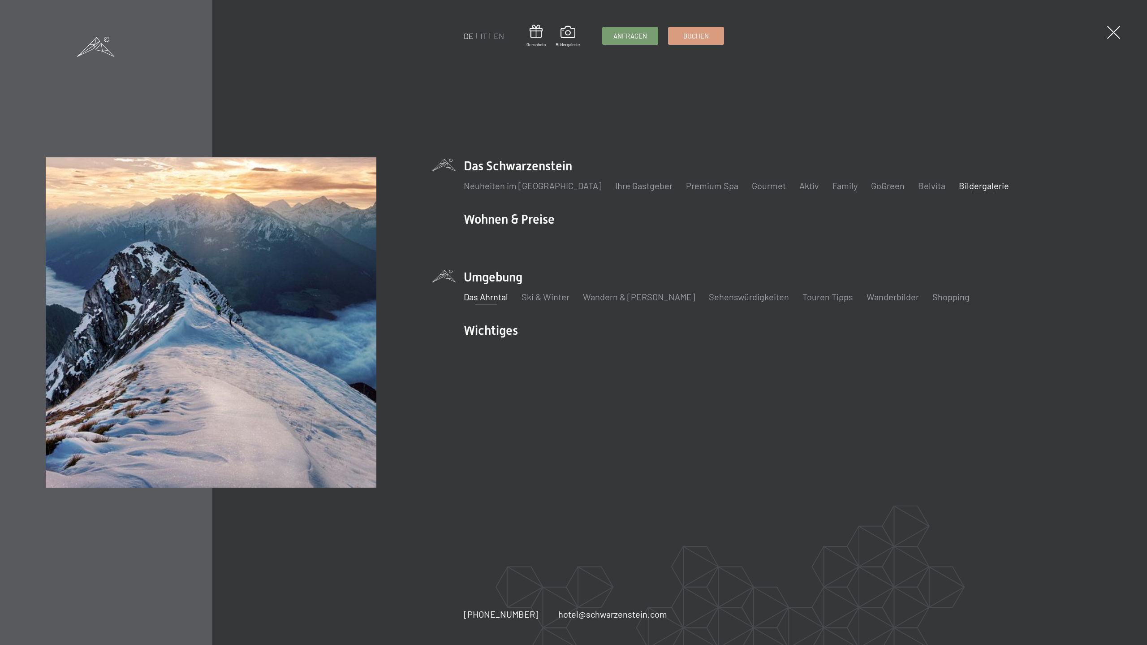
click at [496, 293] on link "Das Ahrntal" at bounding box center [486, 296] width 44 height 11
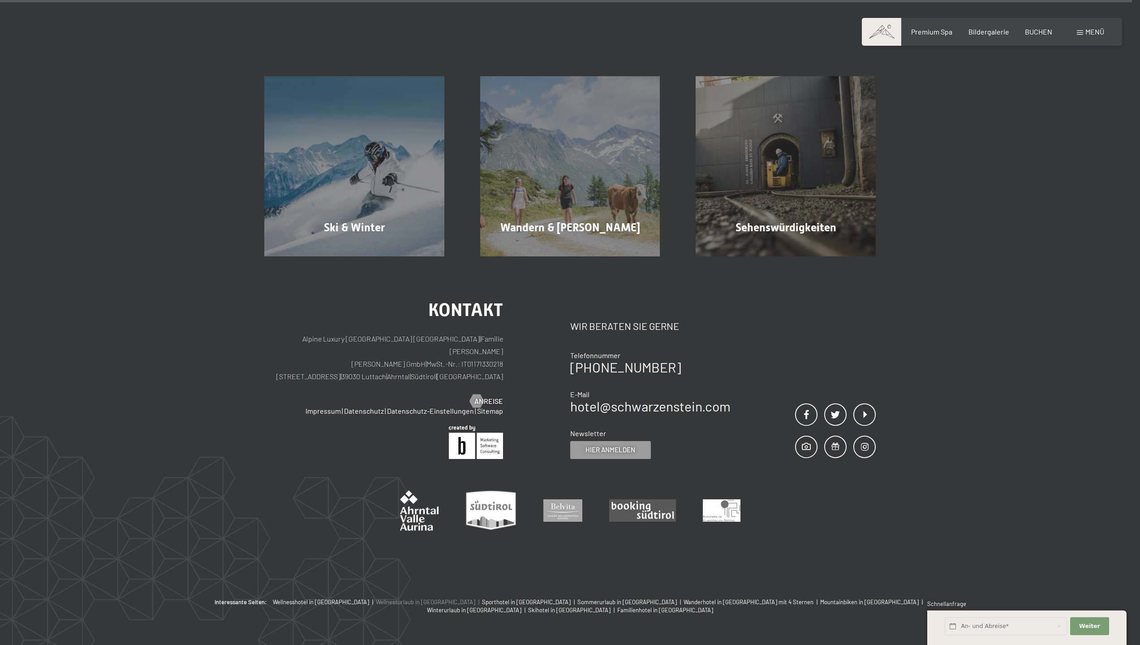
scroll to position [3468, 0]
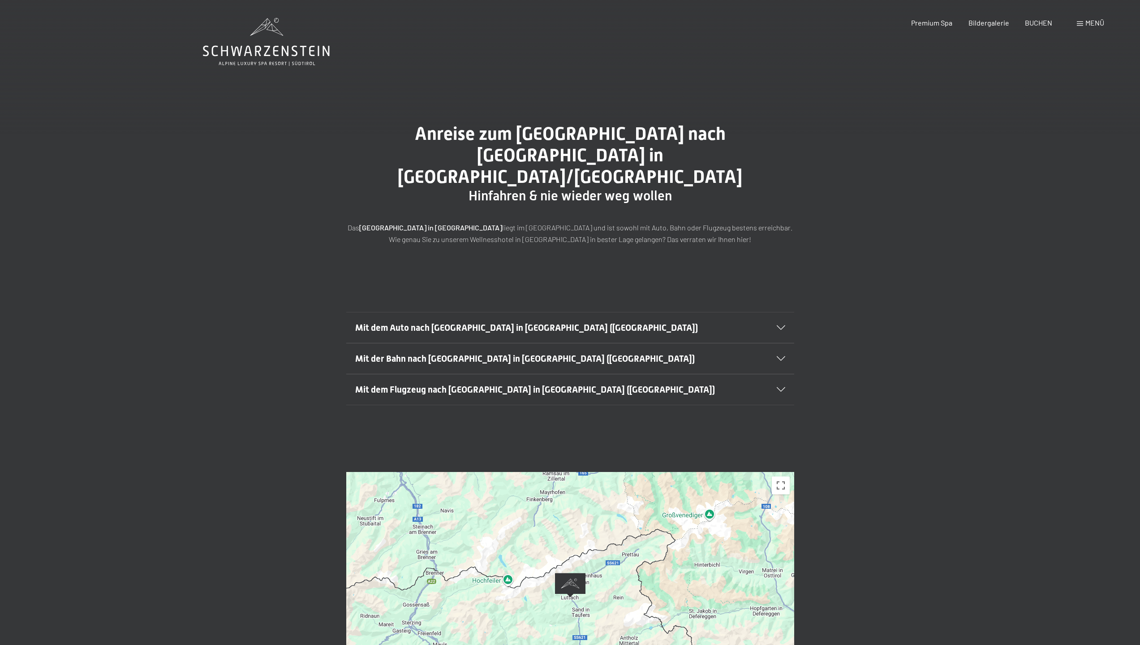
click at [593, 516] on div at bounding box center [570, 597] width 448 height 251
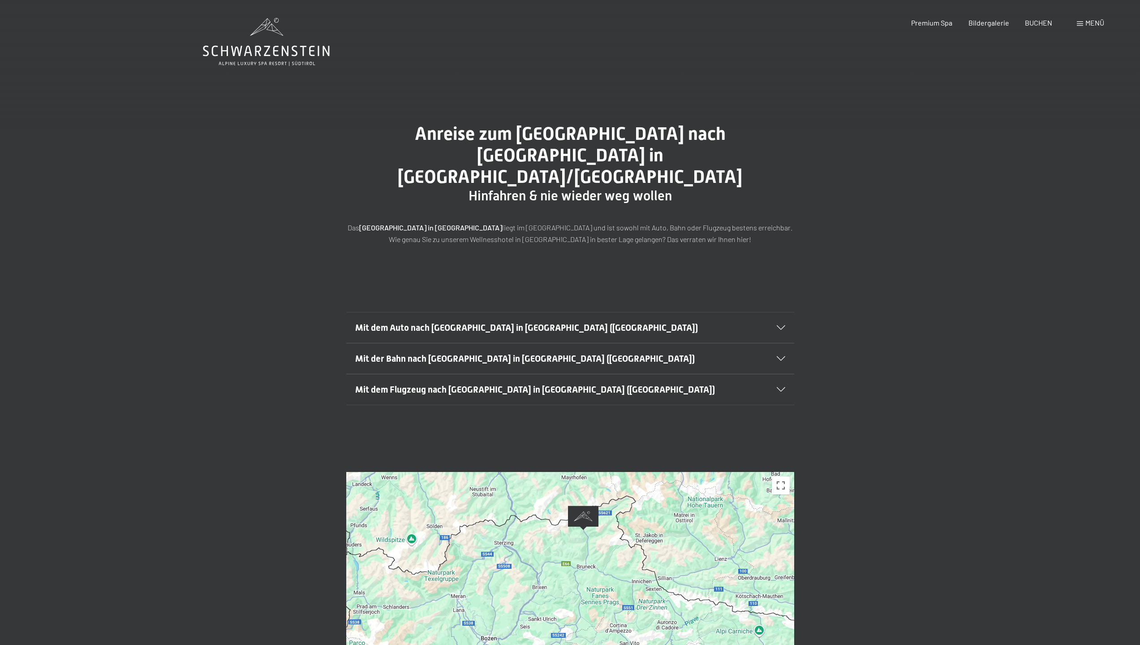
drag, startPoint x: 591, startPoint y: 539, endPoint x: 587, endPoint y: 553, distance: 14.0
click at [587, 553] on div at bounding box center [570, 597] width 448 height 251
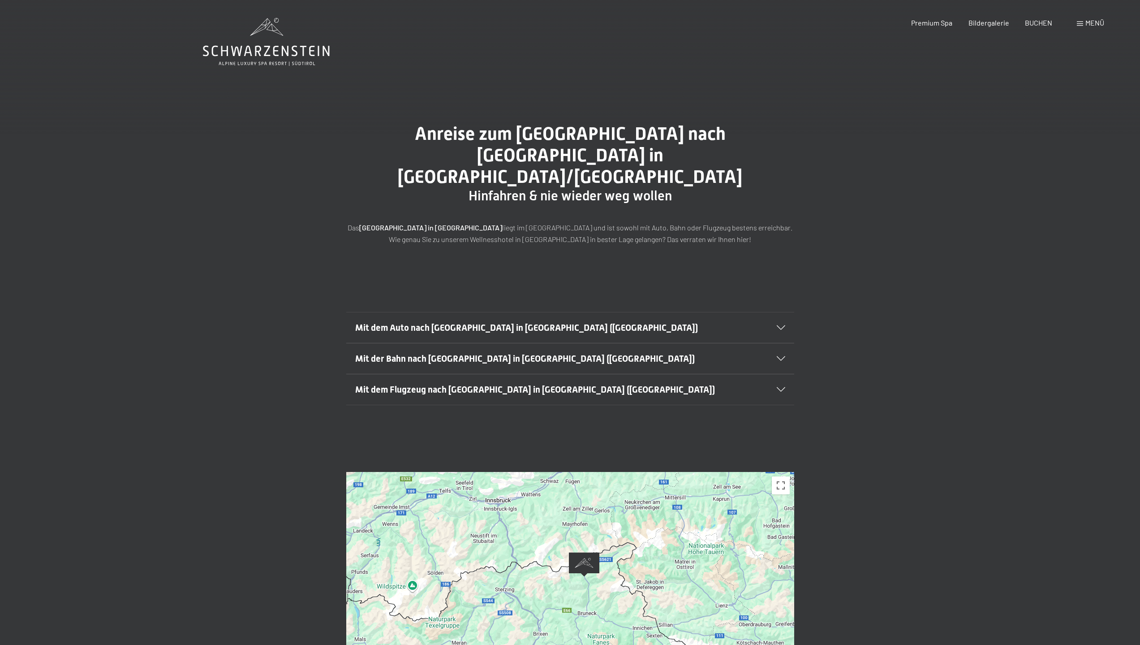
drag, startPoint x: 595, startPoint y: 553, endPoint x: 596, endPoint y: 604, distance: 50.6
click at [596, 604] on div at bounding box center [570, 597] width 448 height 251
click at [275, 35] on icon at bounding box center [266, 42] width 127 height 48
